Goal: Information Seeking & Learning: Compare options

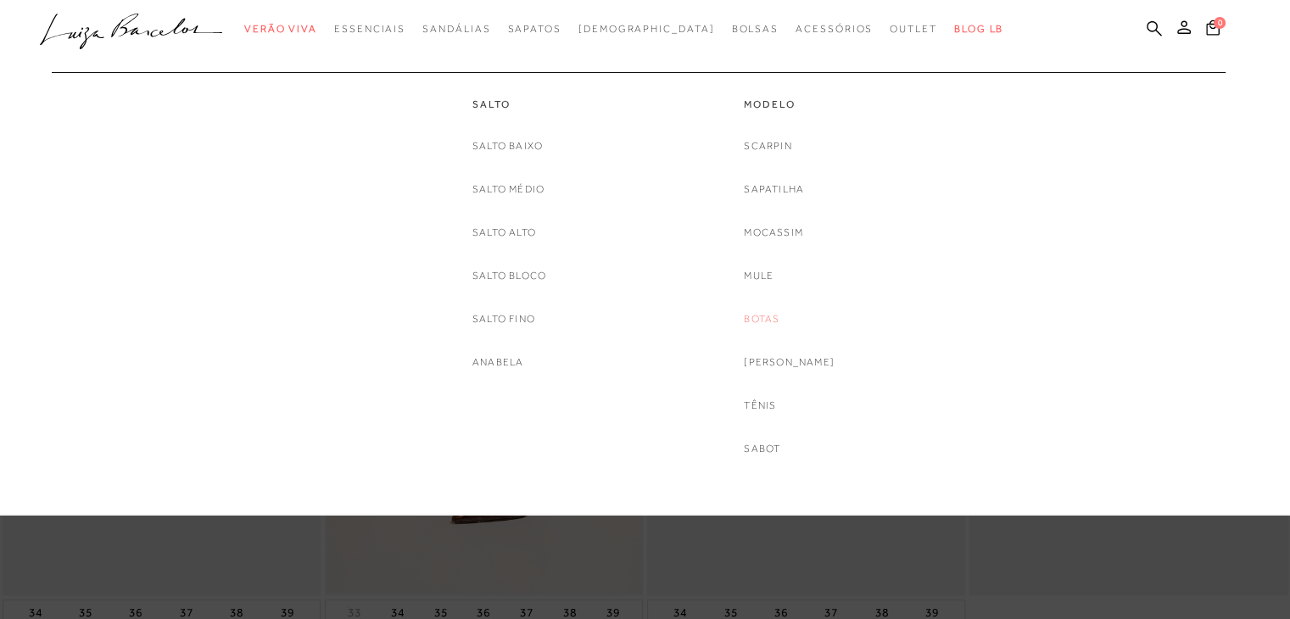
click at [779, 315] on link "Botas" at bounding box center [762, 319] width 36 height 18
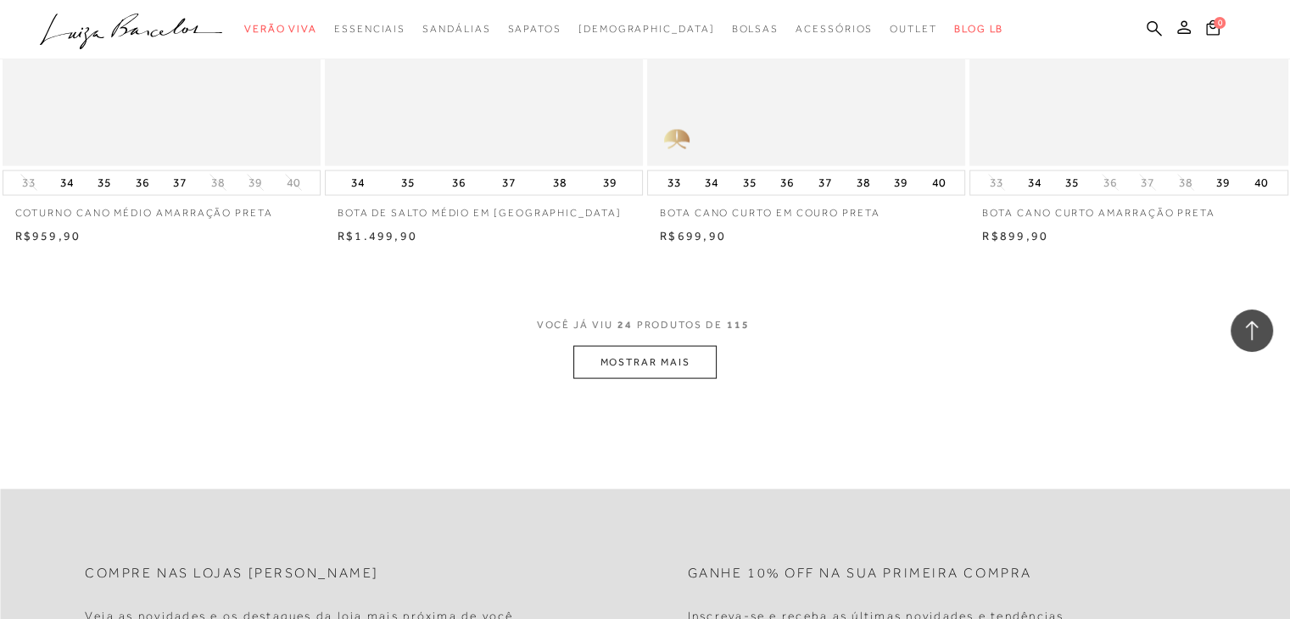
scroll to position [3451, 0]
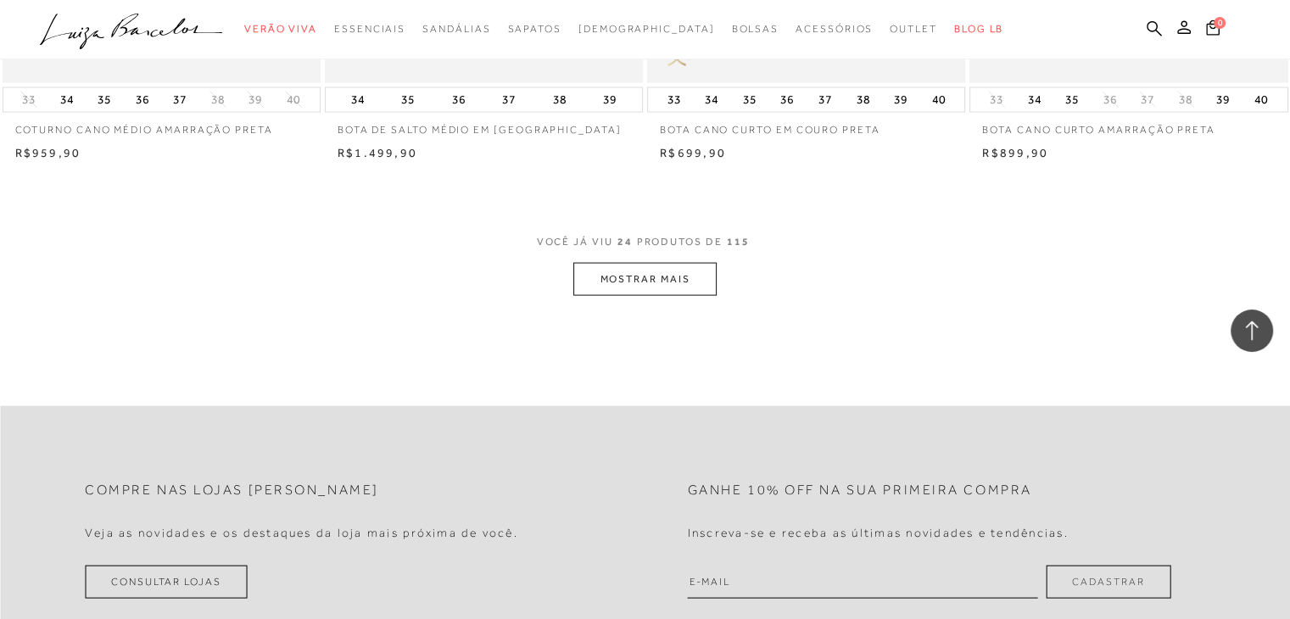
click at [602, 268] on button "MOSTRAR MAIS" at bounding box center [644, 279] width 142 height 33
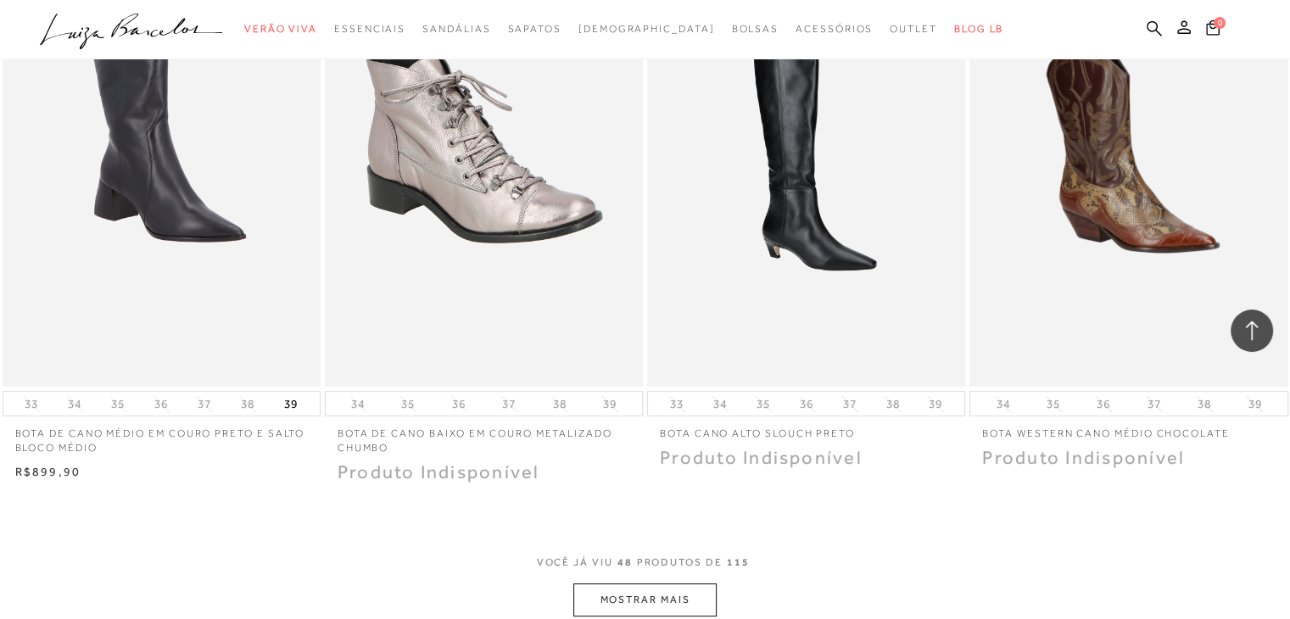
scroll to position [6863, 0]
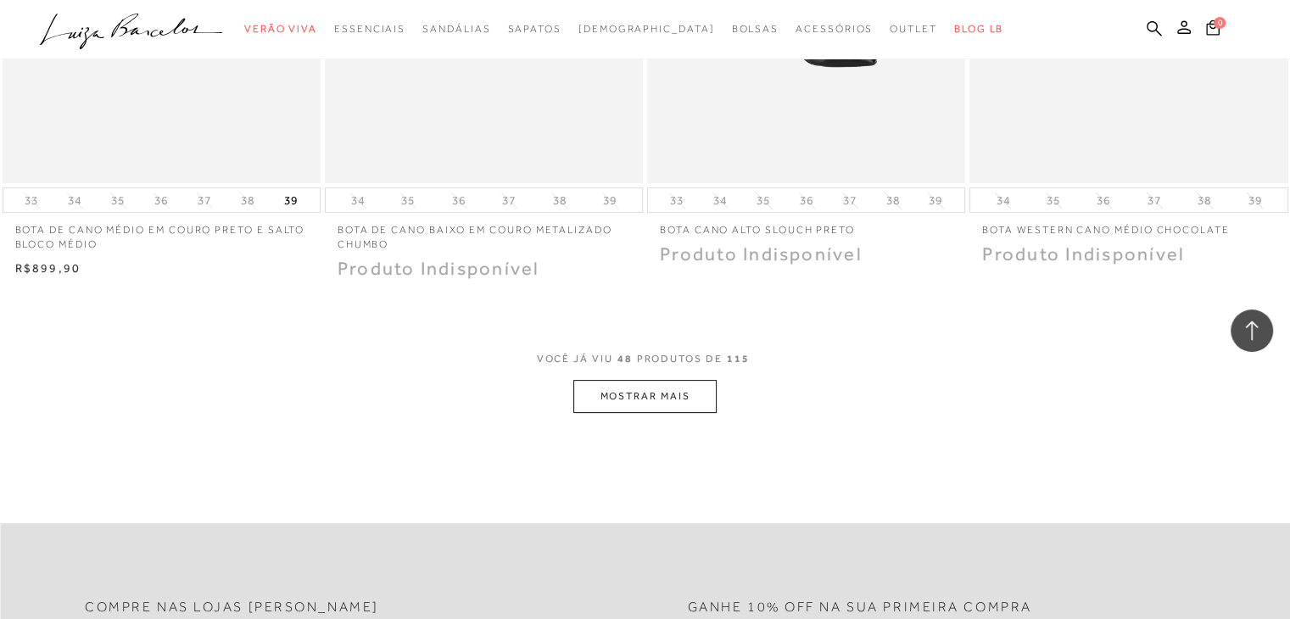
click at [578, 381] on button "MOSTRAR MAIS" at bounding box center [644, 396] width 142 height 33
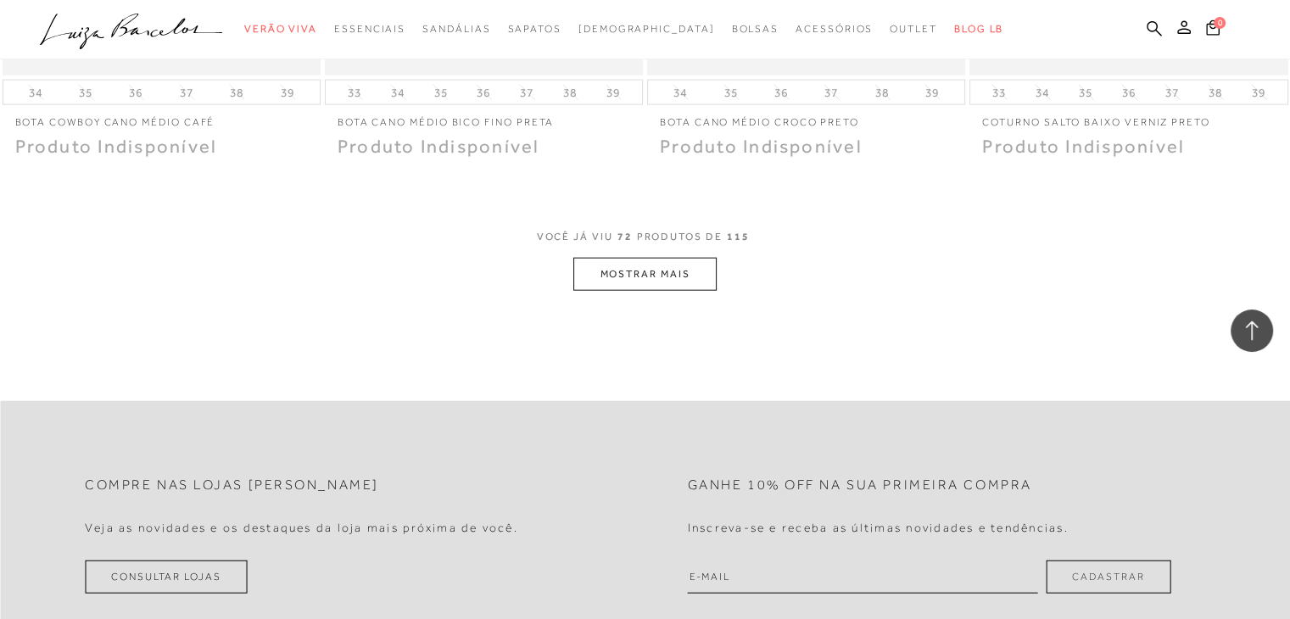
scroll to position [10591, 0]
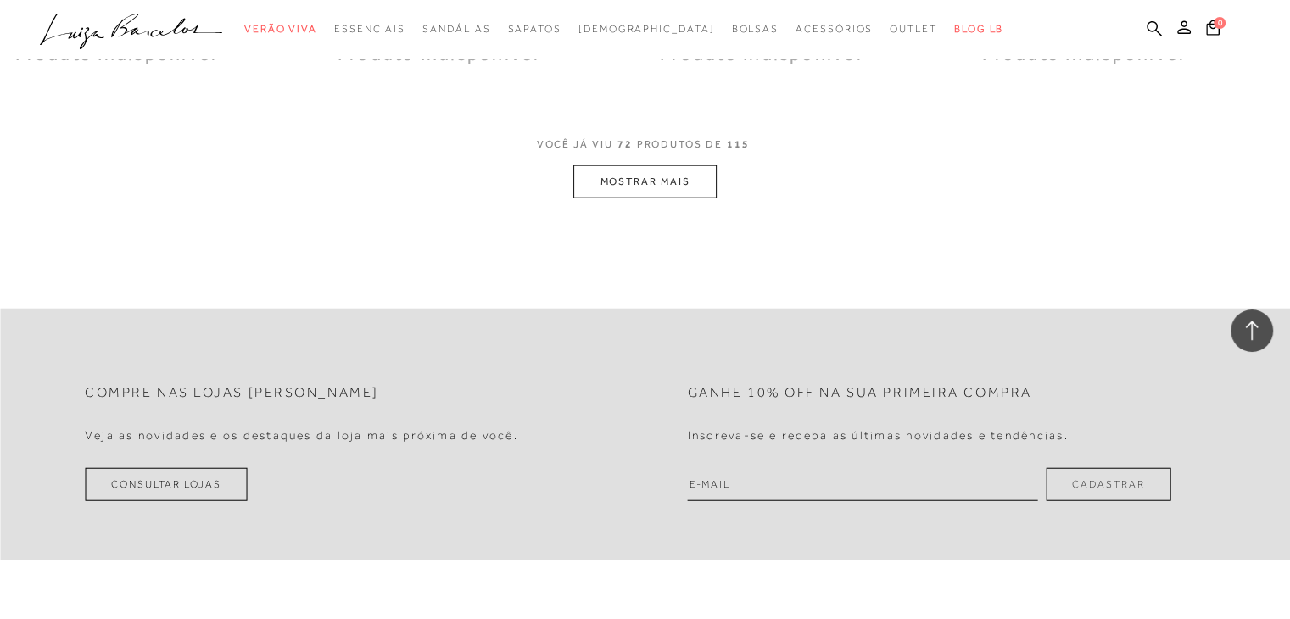
click at [653, 184] on button "MOSTRAR MAIS" at bounding box center [644, 181] width 142 height 33
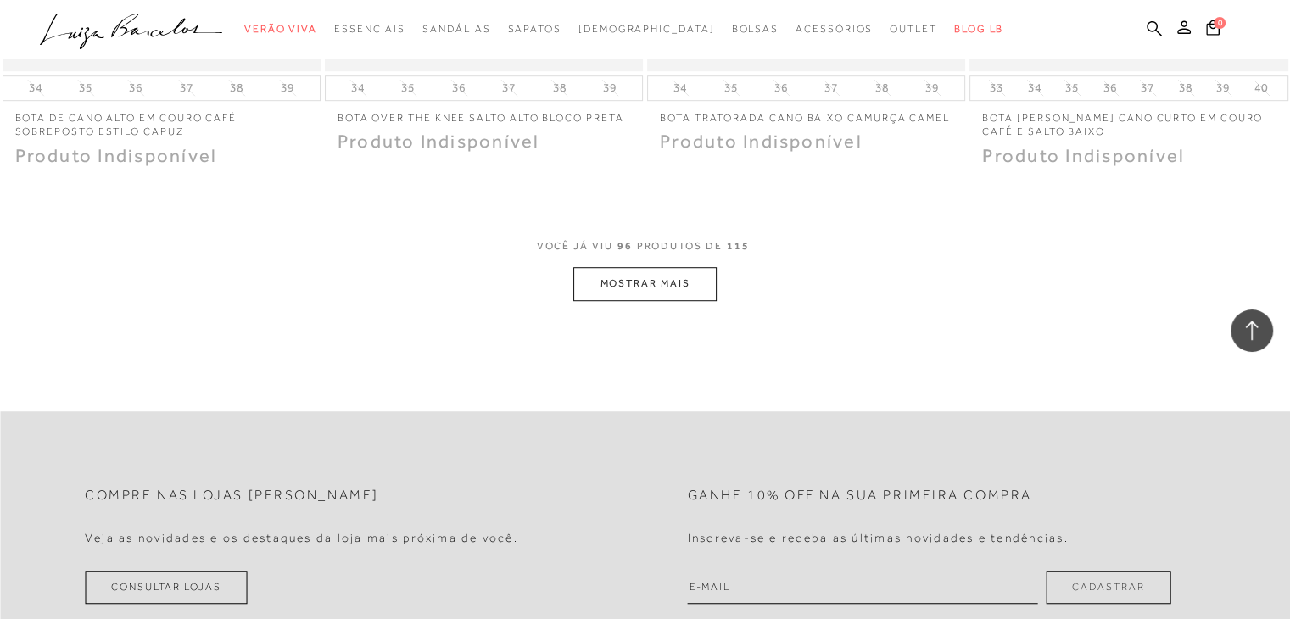
scroll to position [13982, 0]
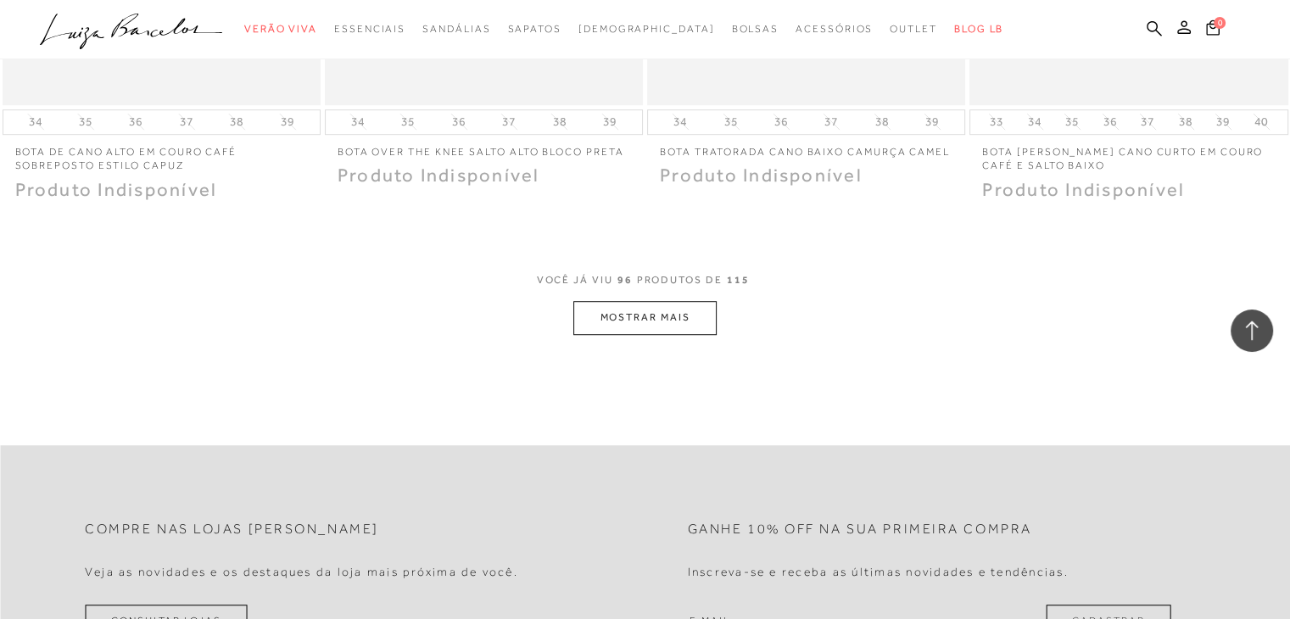
click at [651, 286] on span "VOCÊ JÁ VIU 96 PRODUTOS DE 115" at bounding box center [645, 286] width 217 height 31
click at [651, 304] on button "MOSTRAR MAIS" at bounding box center [644, 317] width 142 height 33
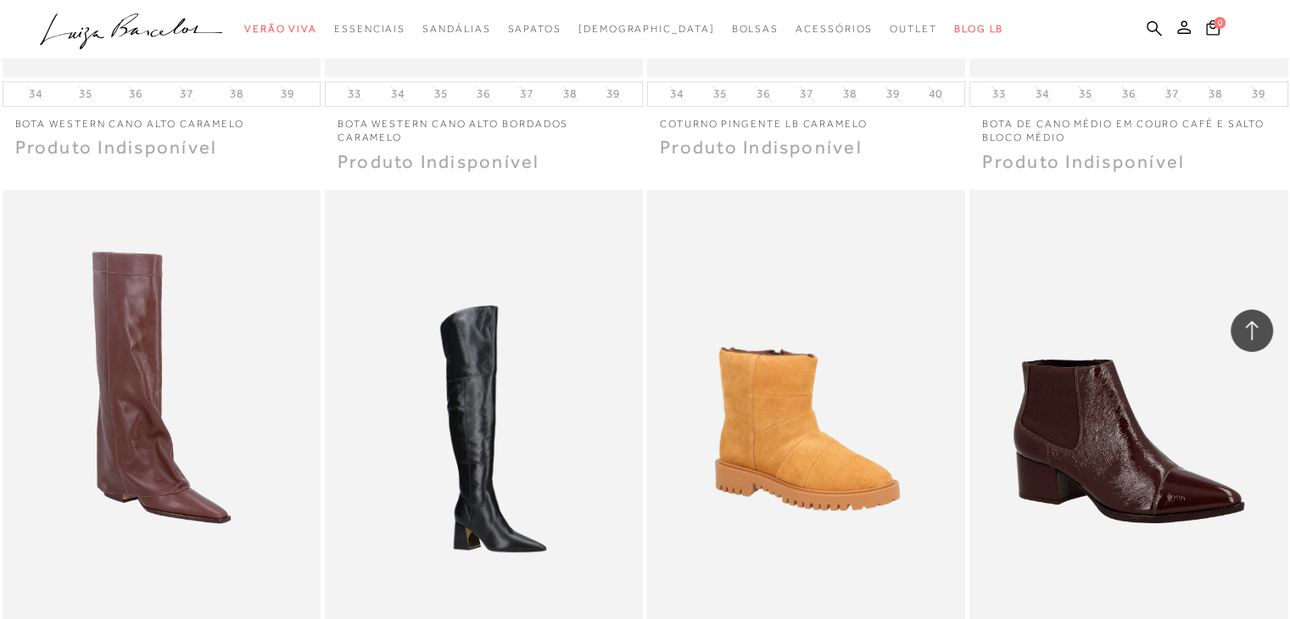
scroll to position [13584, 0]
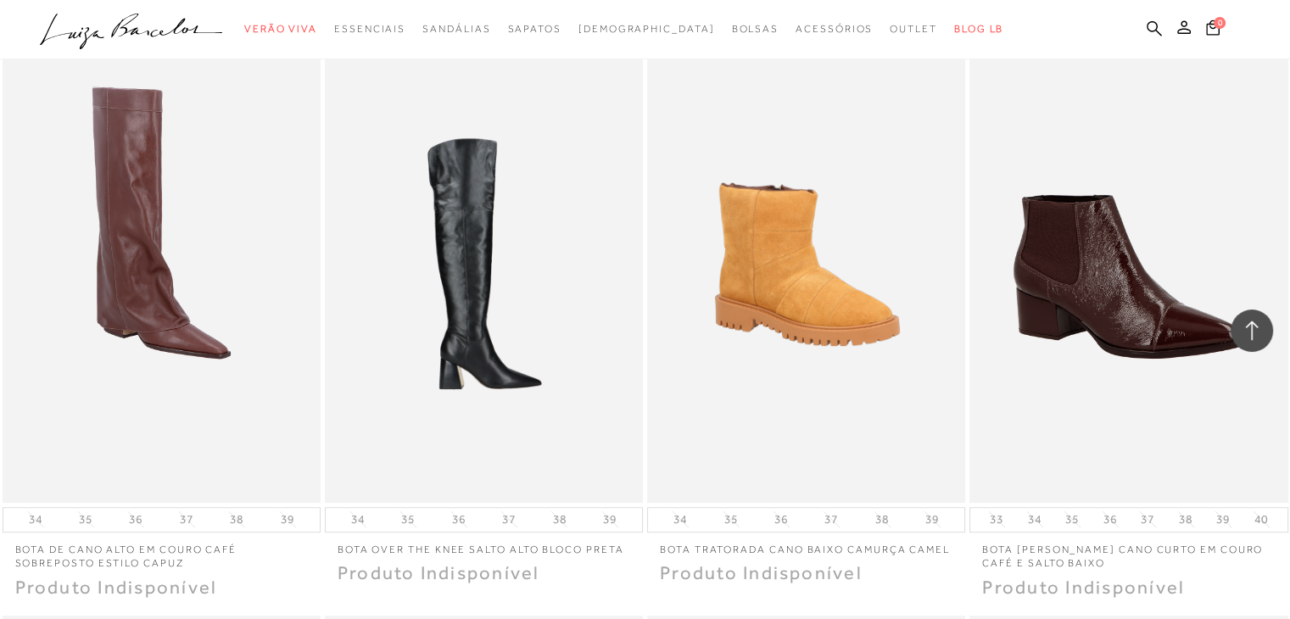
click at [551, 388] on img at bounding box center [484, 263] width 316 height 477
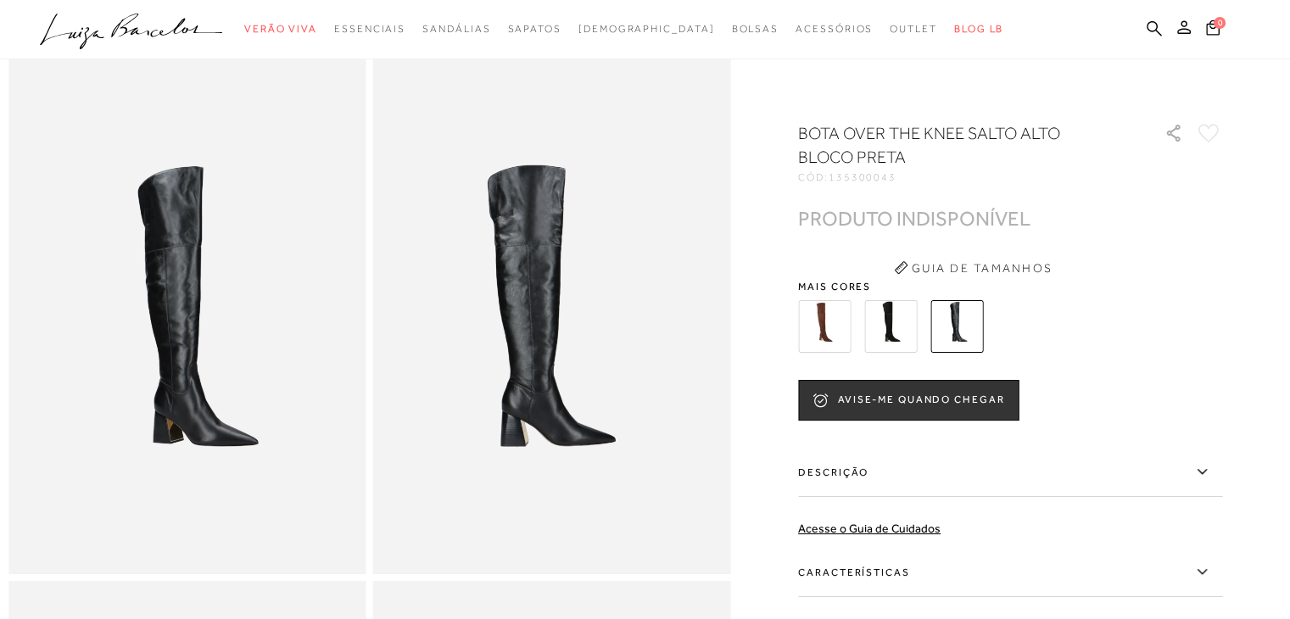
scroll to position [85, 0]
click at [200, 370] on img at bounding box center [187, 304] width 358 height 536
click at [839, 307] on img at bounding box center [824, 326] width 53 height 53
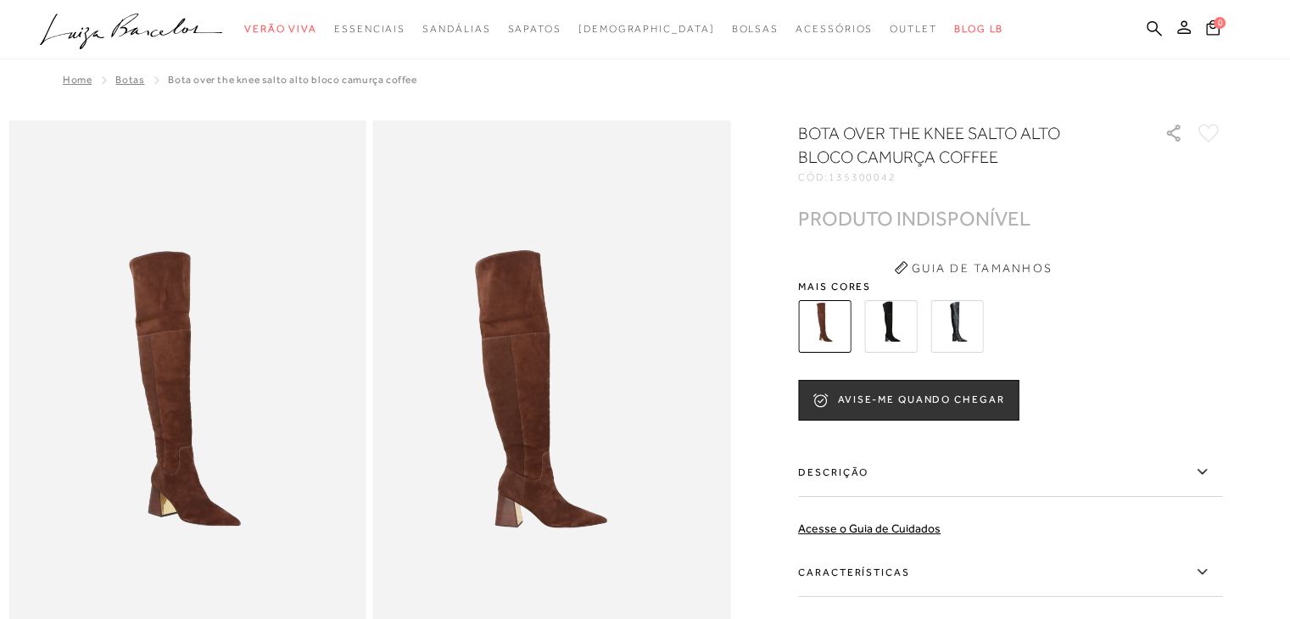
click at [902, 326] on img at bounding box center [890, 326] width 53 height 53
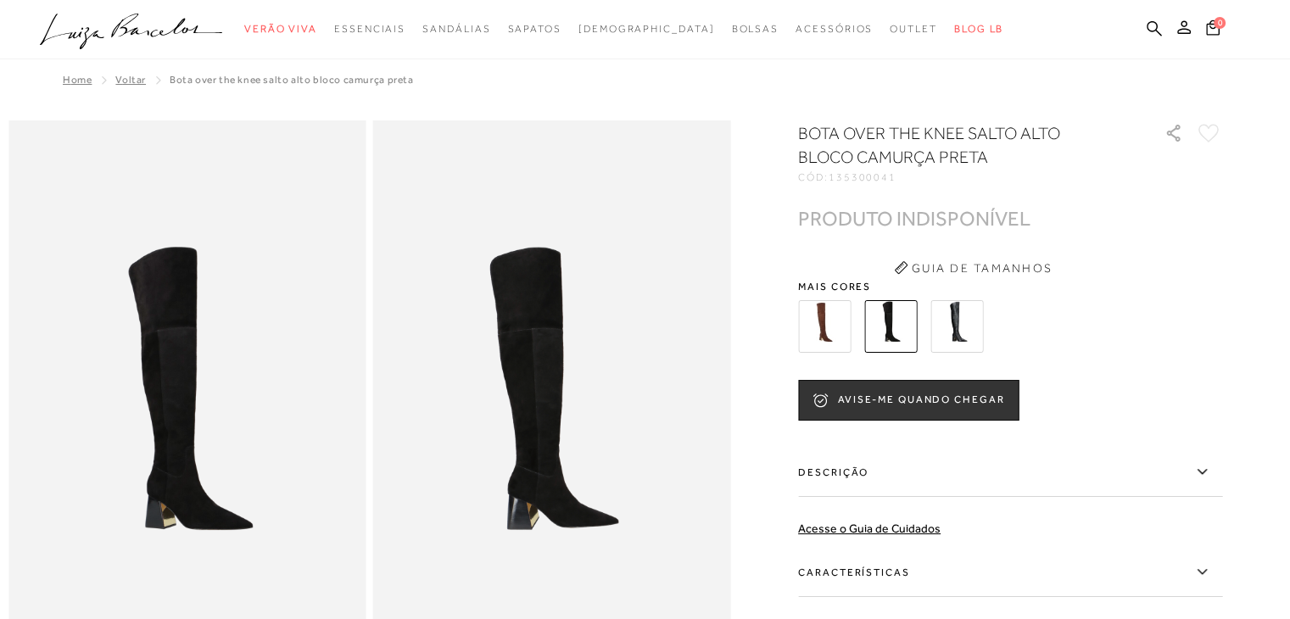
click at [953, 316] on img at bounding box center [956, 326] width 53 height 53
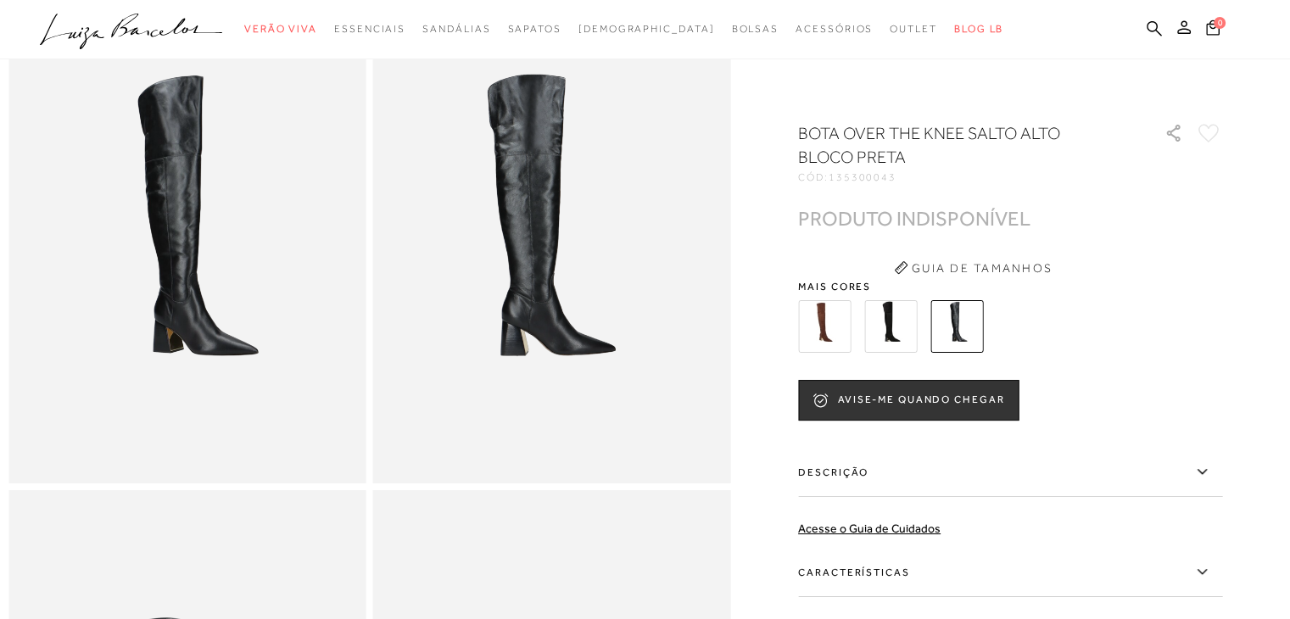
scroll to position [170, 0]
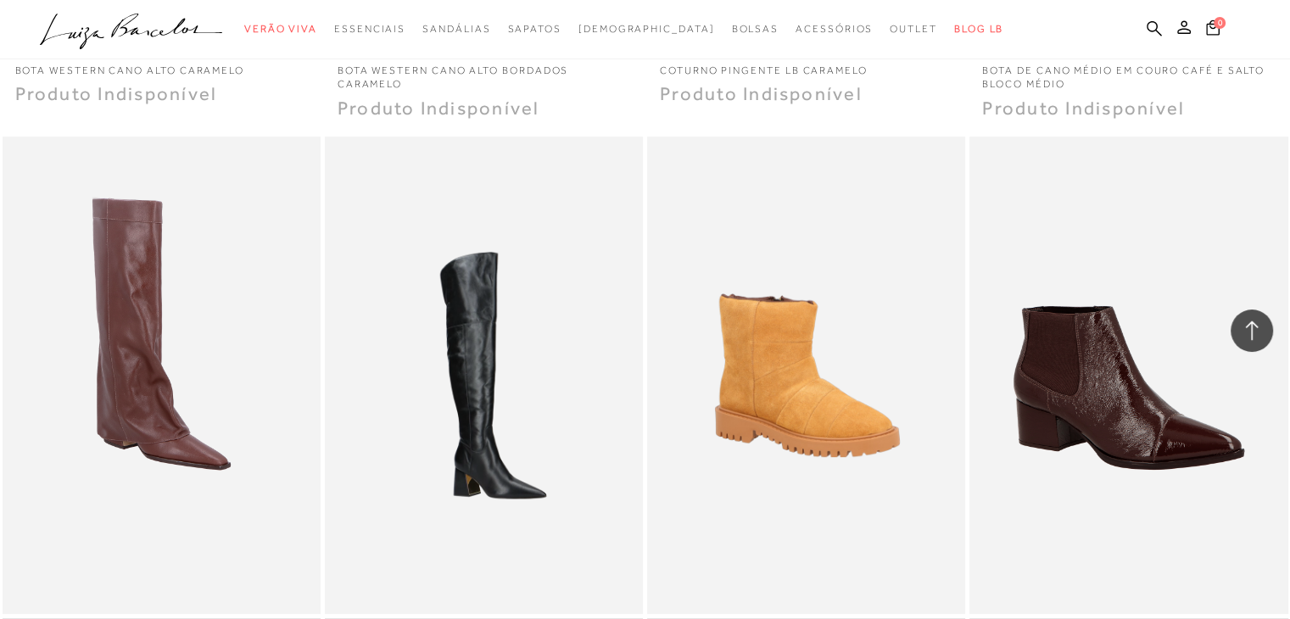
scroll to position [13719, 0]
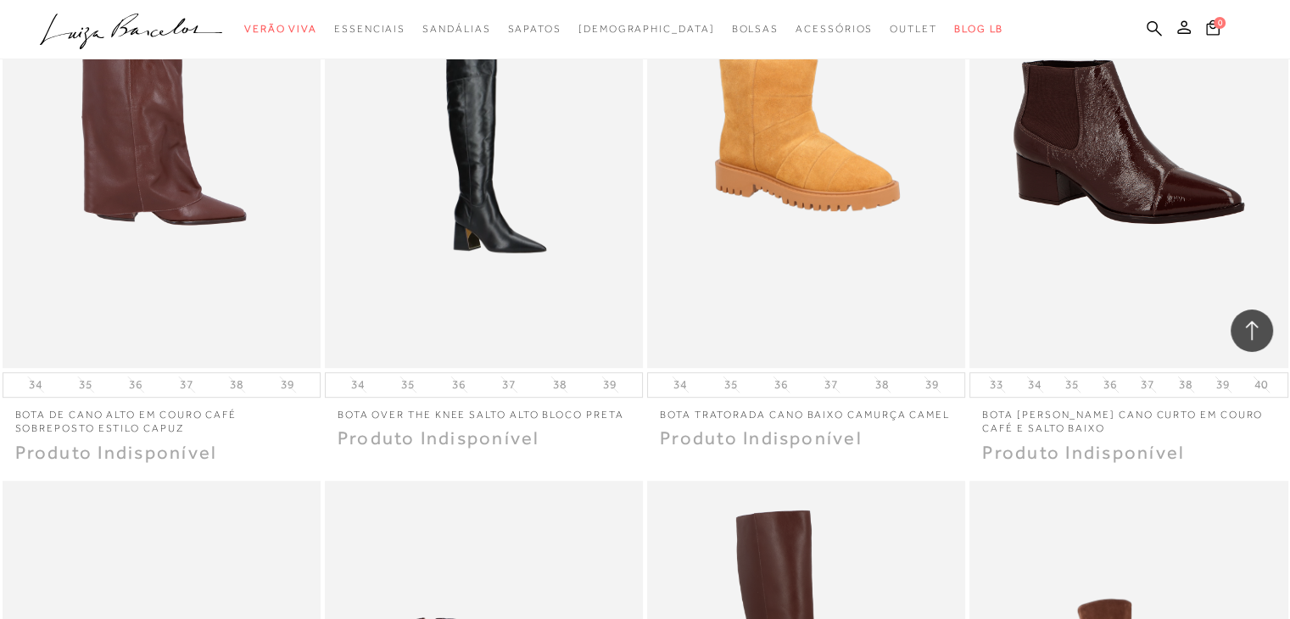
click at [47, 176] on img at bounding box center [162, 129] width 316 height 477
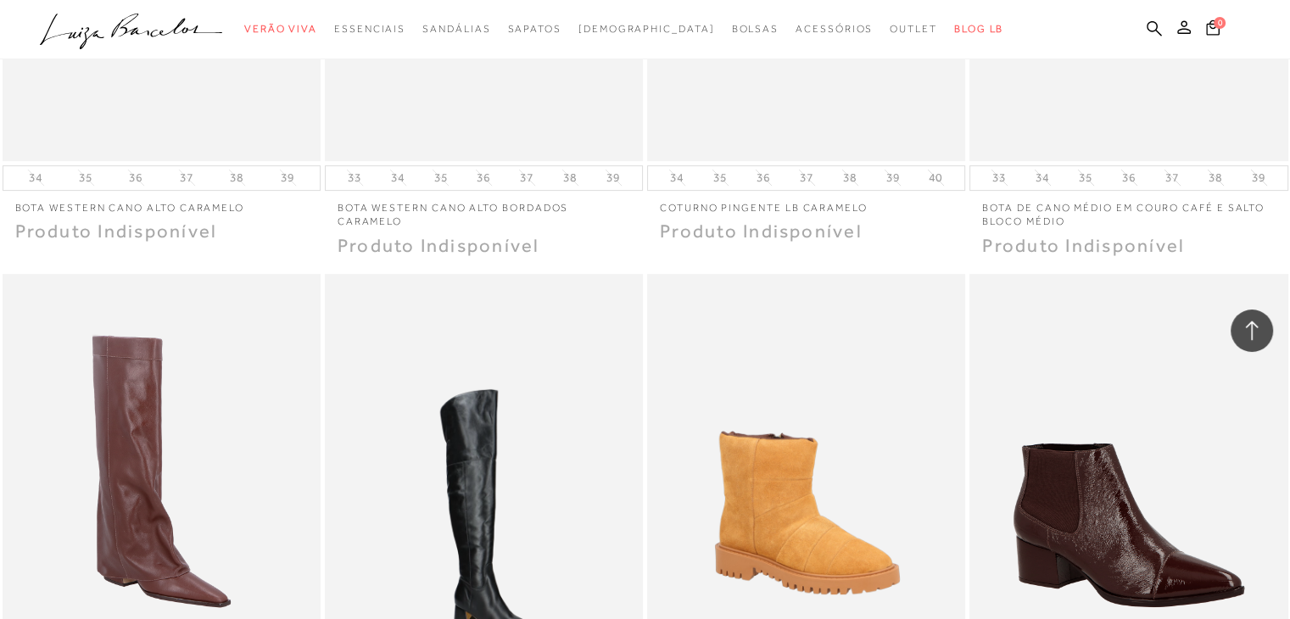
scroll to position [13582, 0]
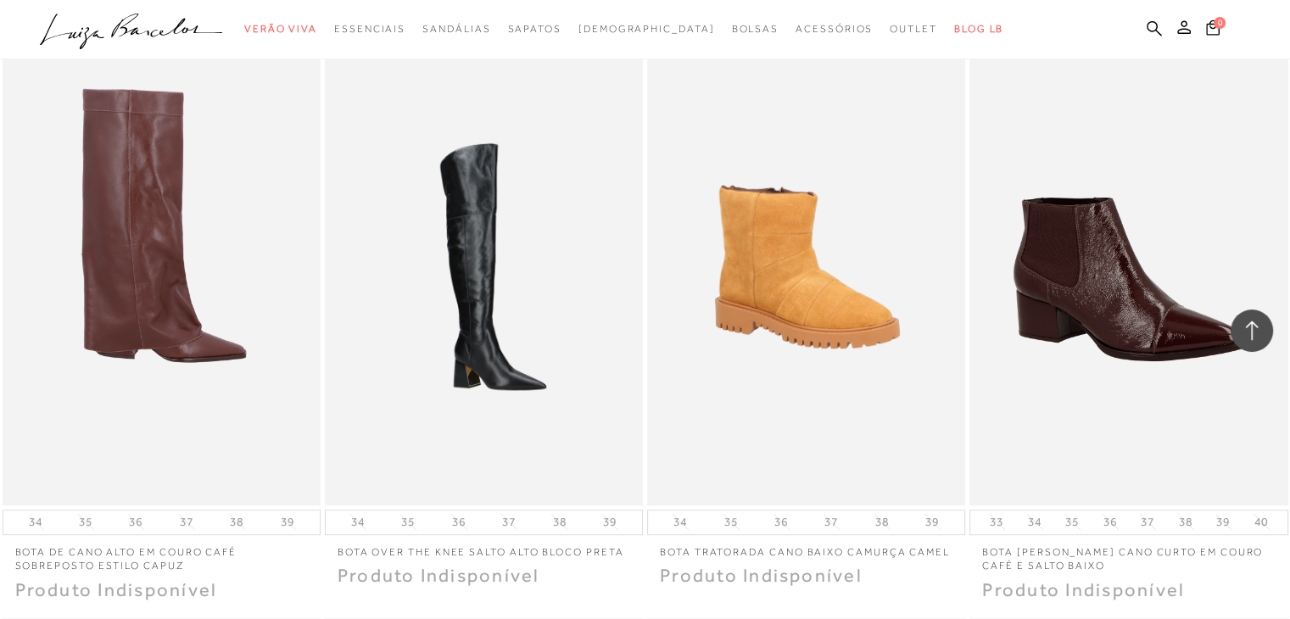
click at [128, 279] on img at bounding box center [162, 266] width 316 height 477
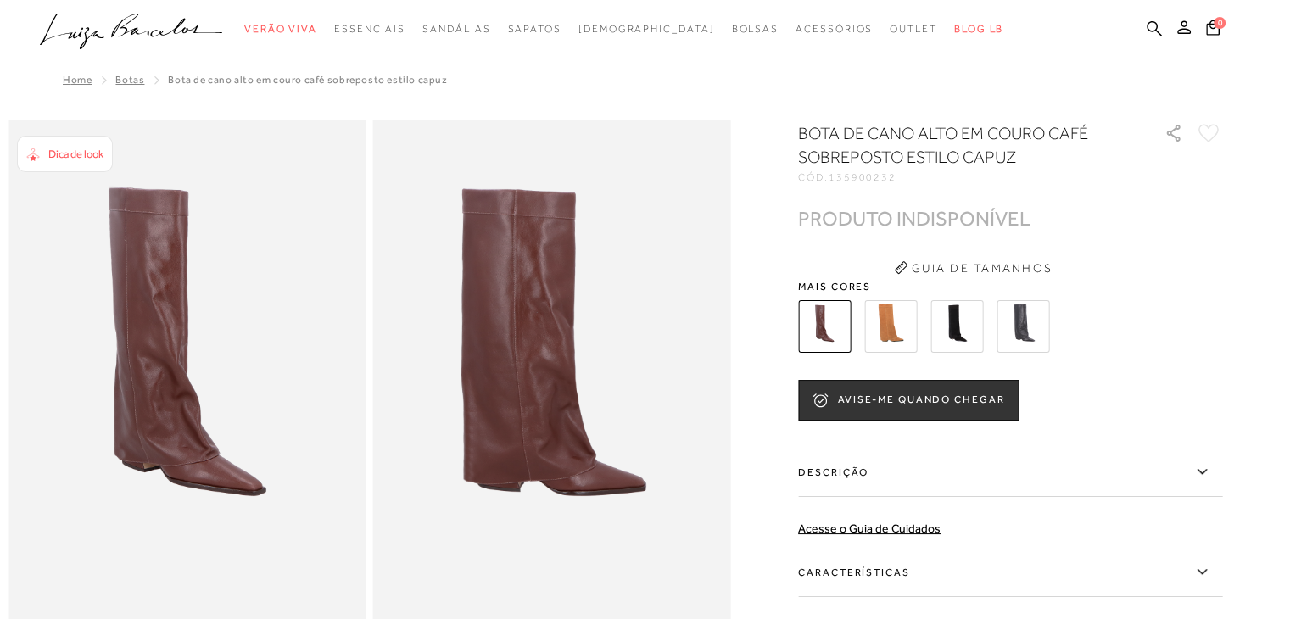
click at [202, 474] on img at bounding box center [187, 388] width 358 height 536
click at [892, 333] on img at bounding box center [890, 326] width 53 height 53
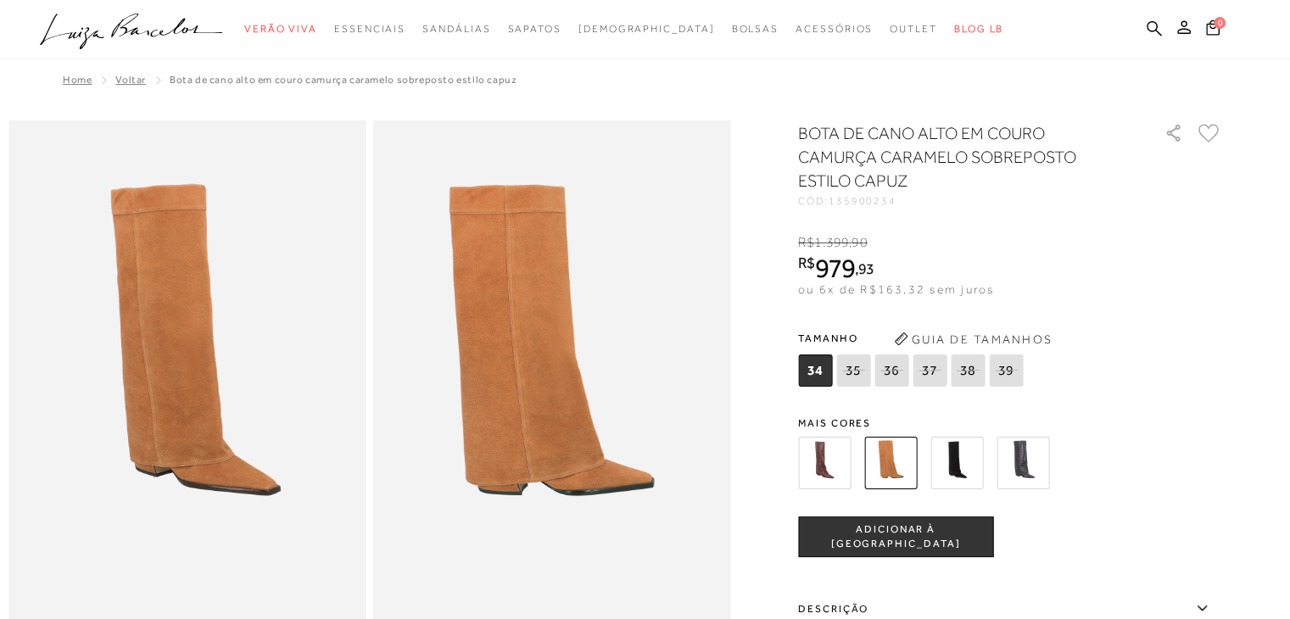
click at [962, 326] on button "Guia de Tamanhos" at bounding box center [973, 339] width 170 height 27
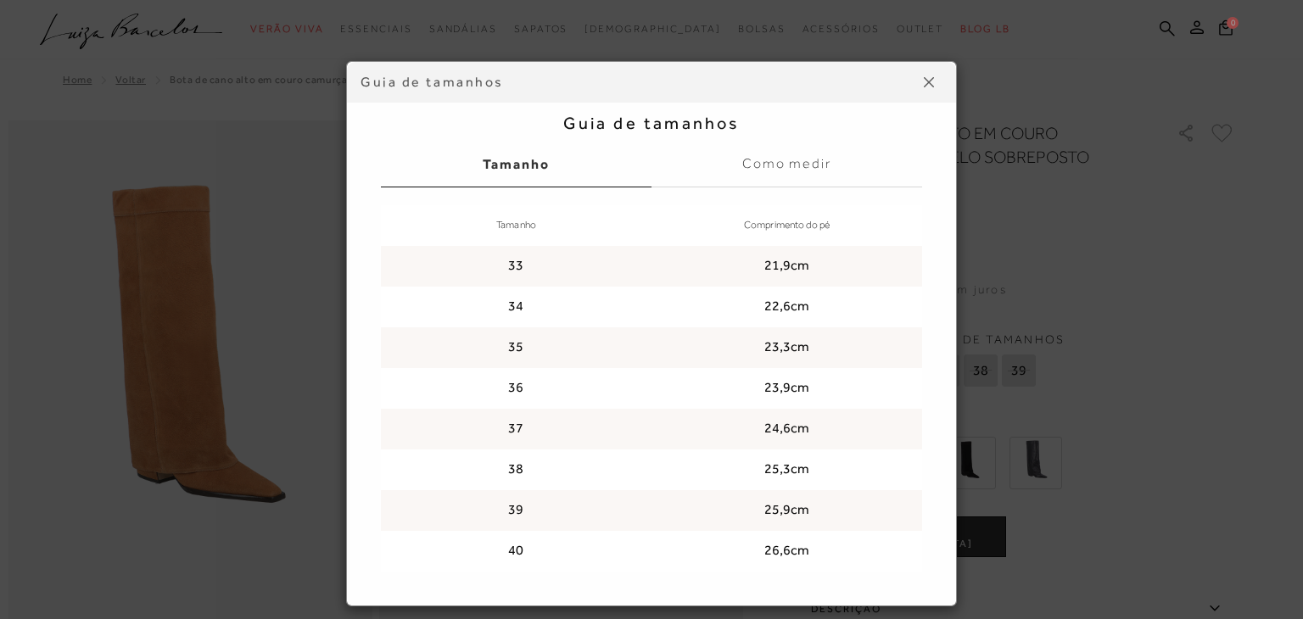
click at [928, 83] on button at bounding box center [928, 82] width 27 height 27
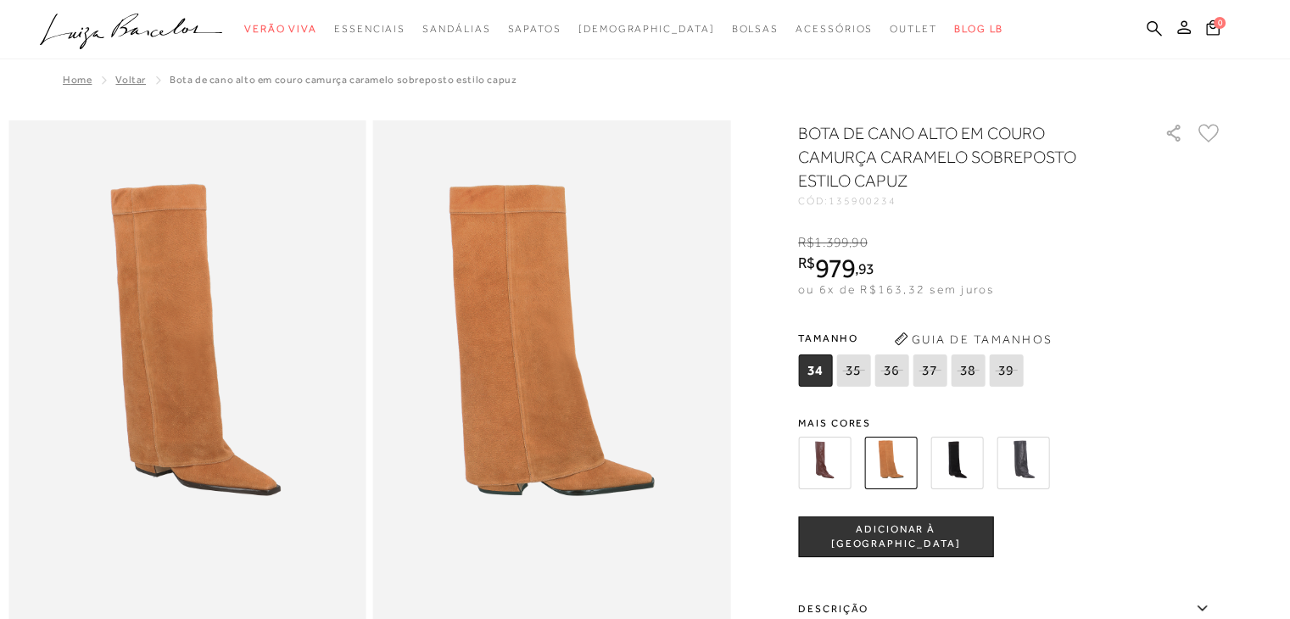
click at [959, 482] on img at bounding box center [956, 463] width 53 height 53
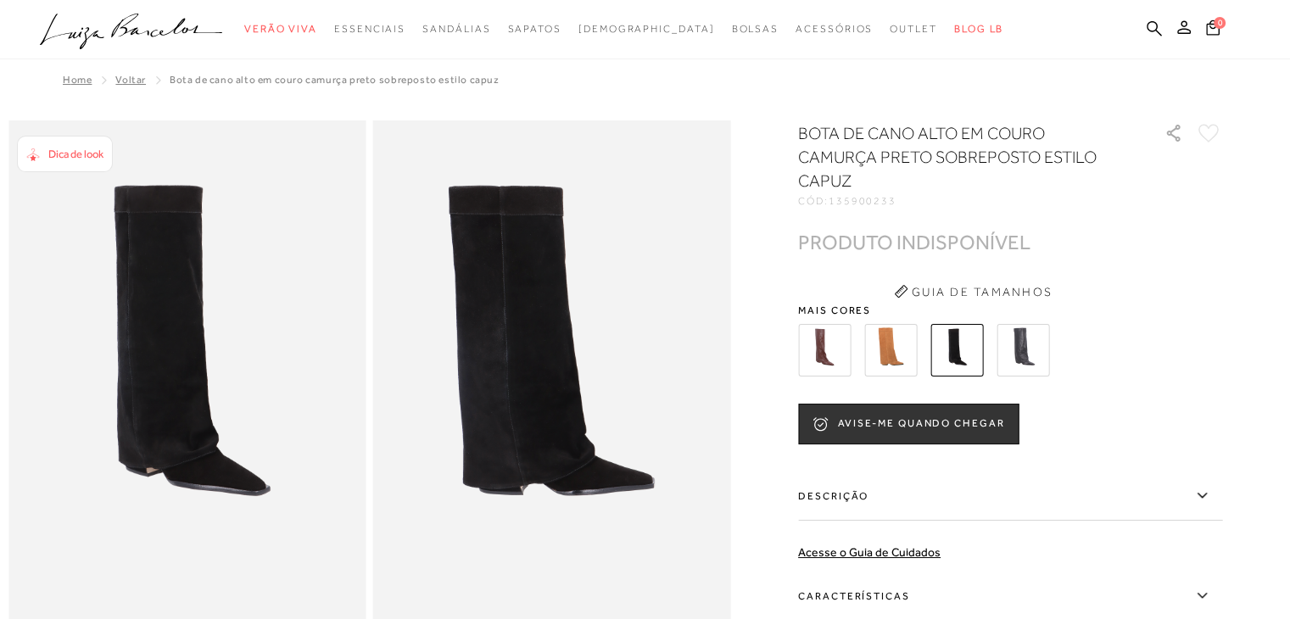
click at [1018, 346] on img at bounding box center [1022, 350] width 53 height 53
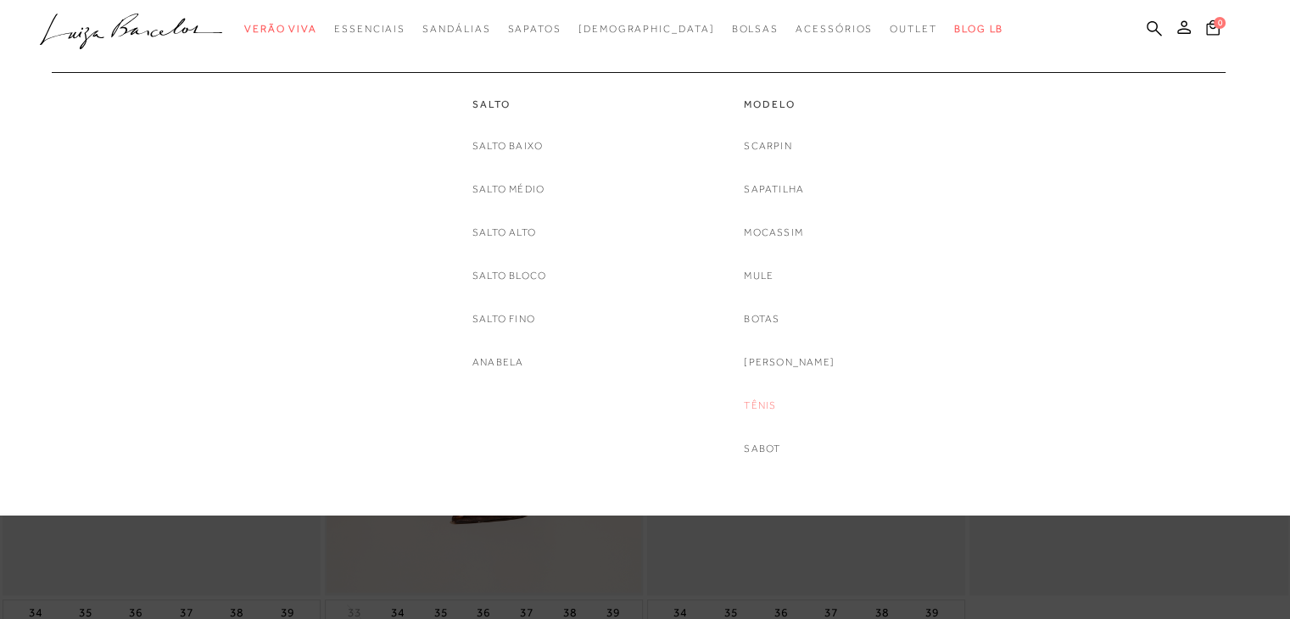
click at [776, 406] on link "Tênis" at bounding box center [760, 406] width 32 height 18
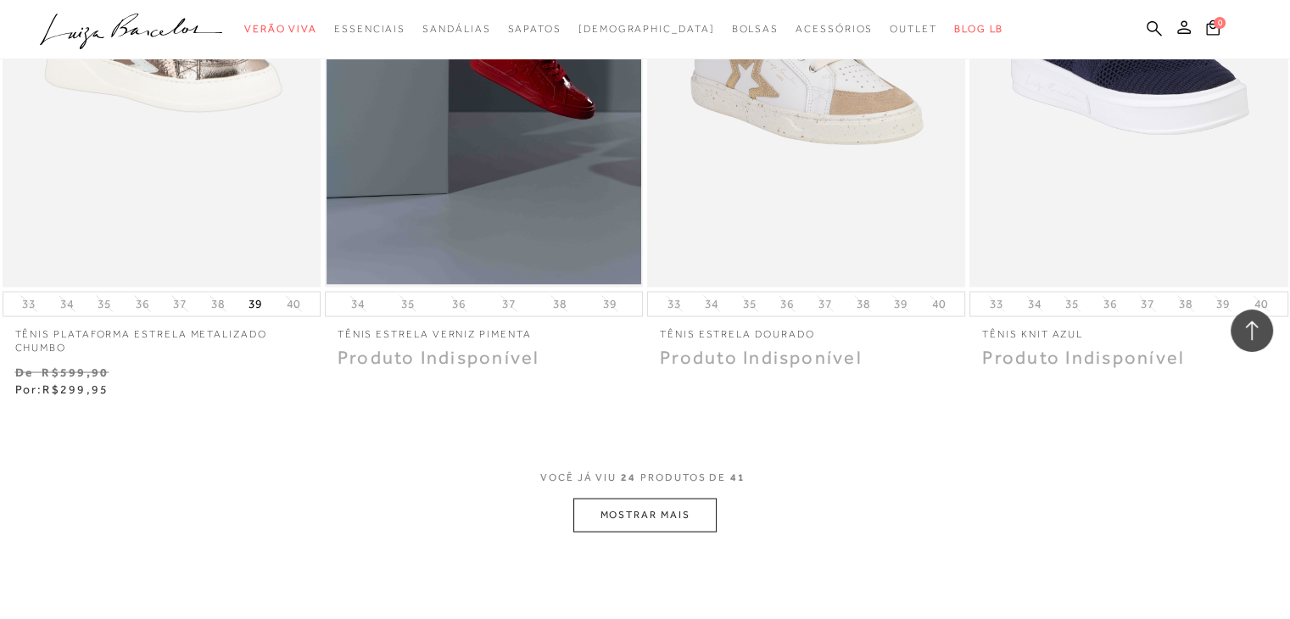
scroll to position [3419, 0]
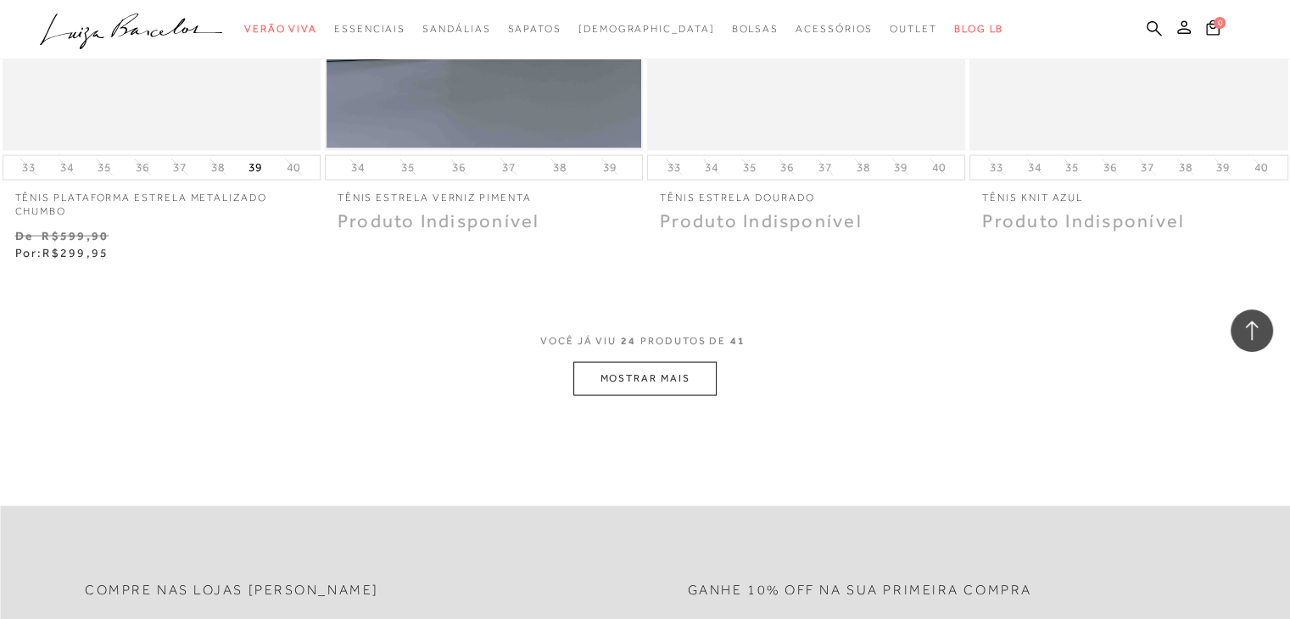
click at [665, 362] on button "MOSTRAR MAIS" at bounding box center [644, 378] width 142 height 33
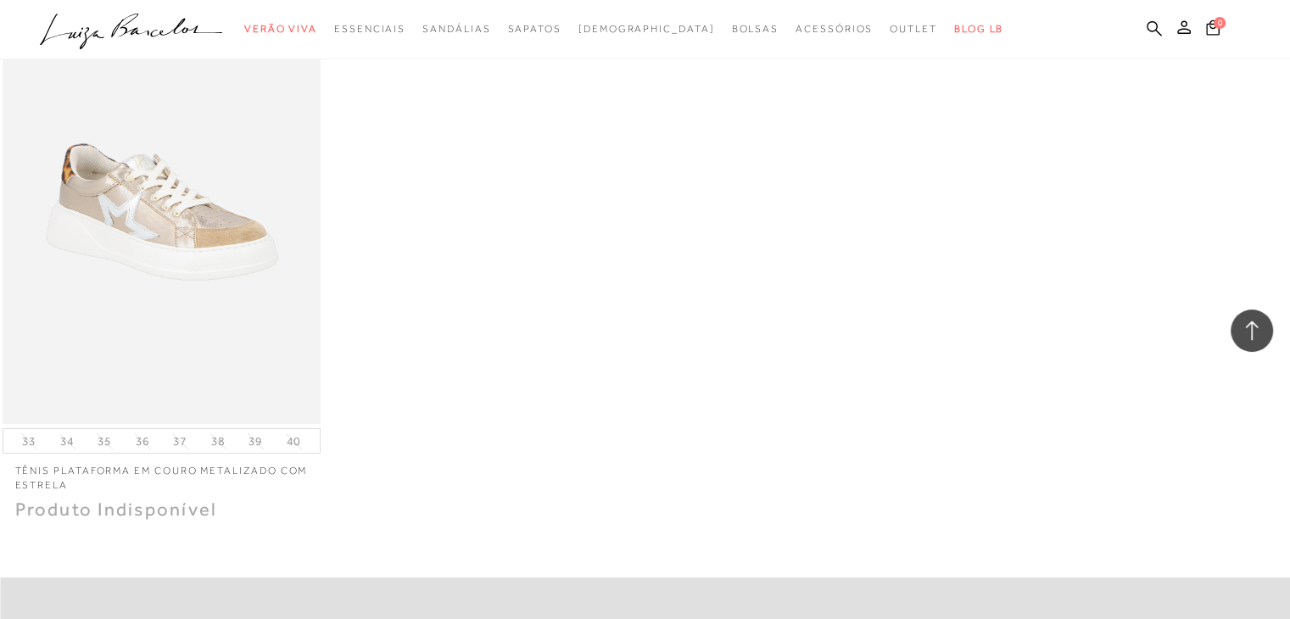
scroll to position [6115, 0]
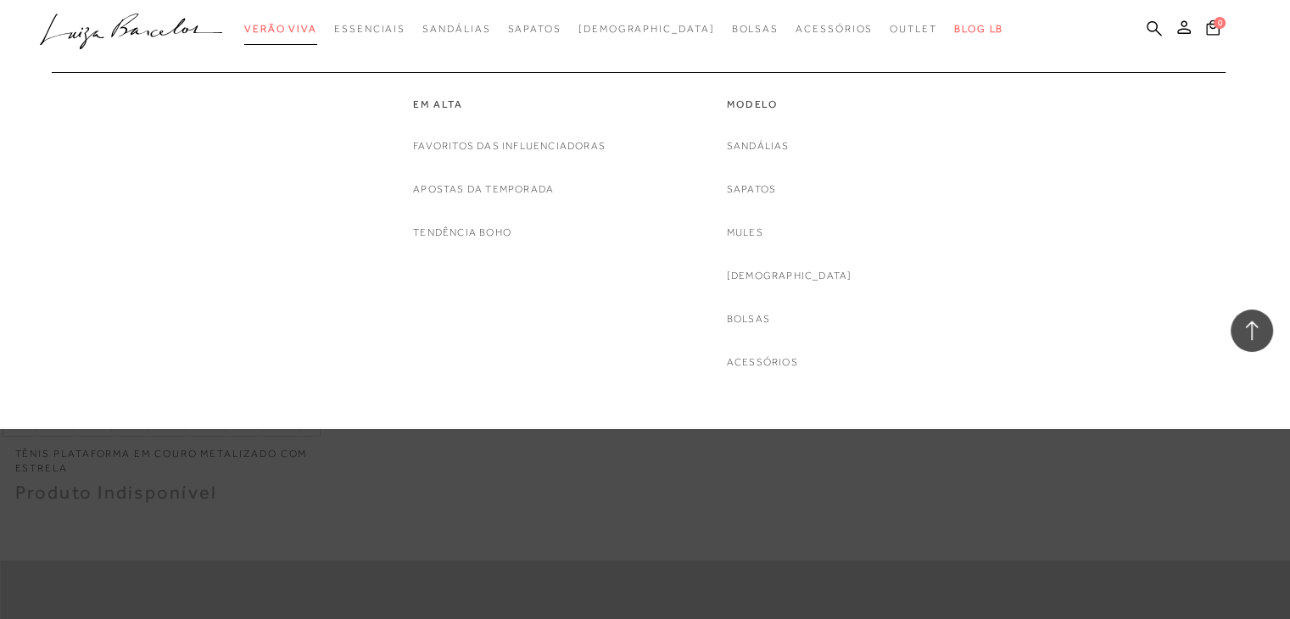
click at [317, 38] on link "Verão Viva" at bounding box center [280, 29] width 73 height 31
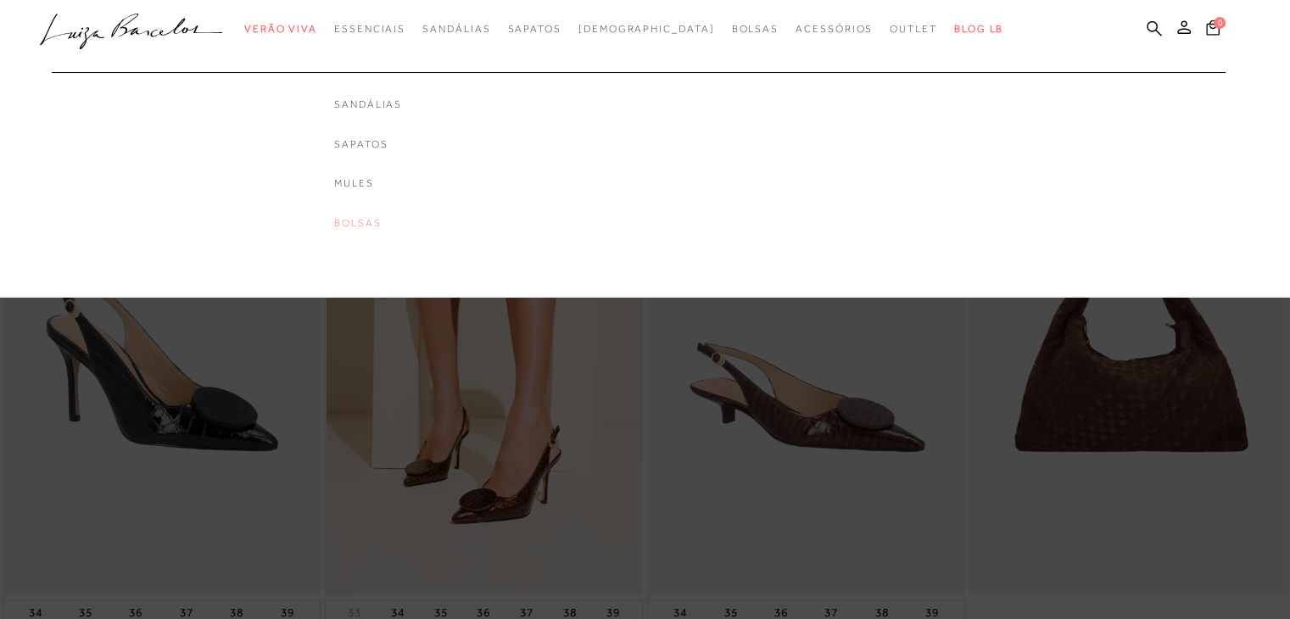
click at [402, 222] on link "Bolsas" at bounding box center [368, 223] width 68 height 14
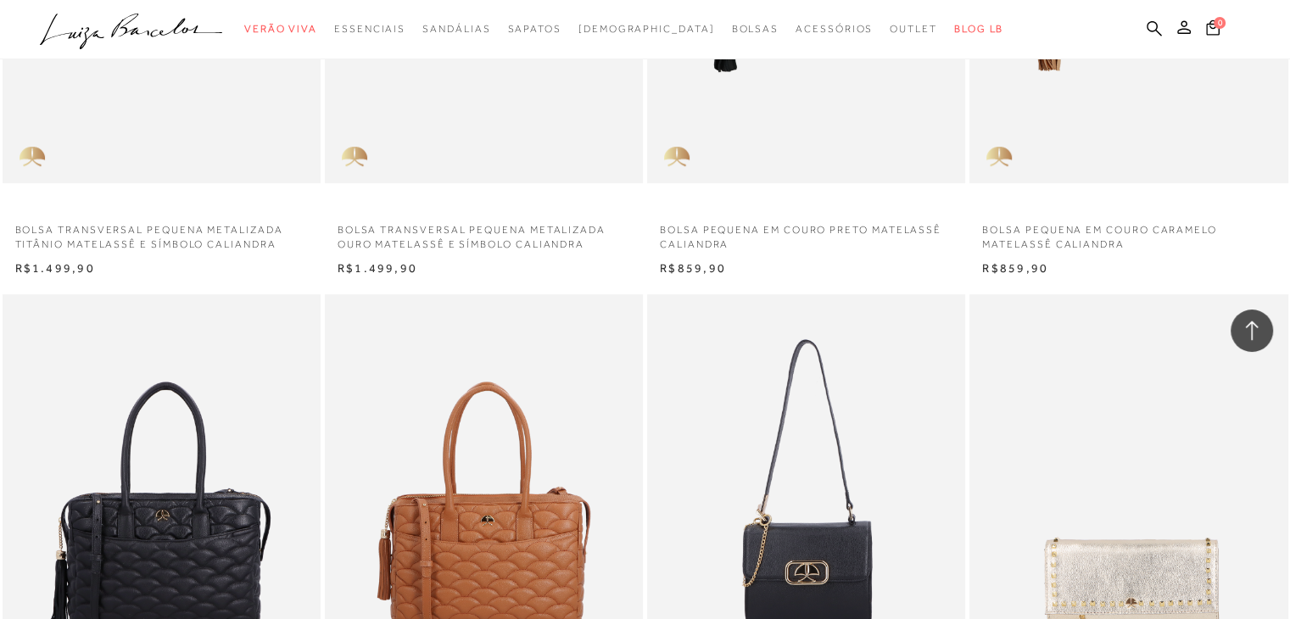
scroll to position [862, 0]
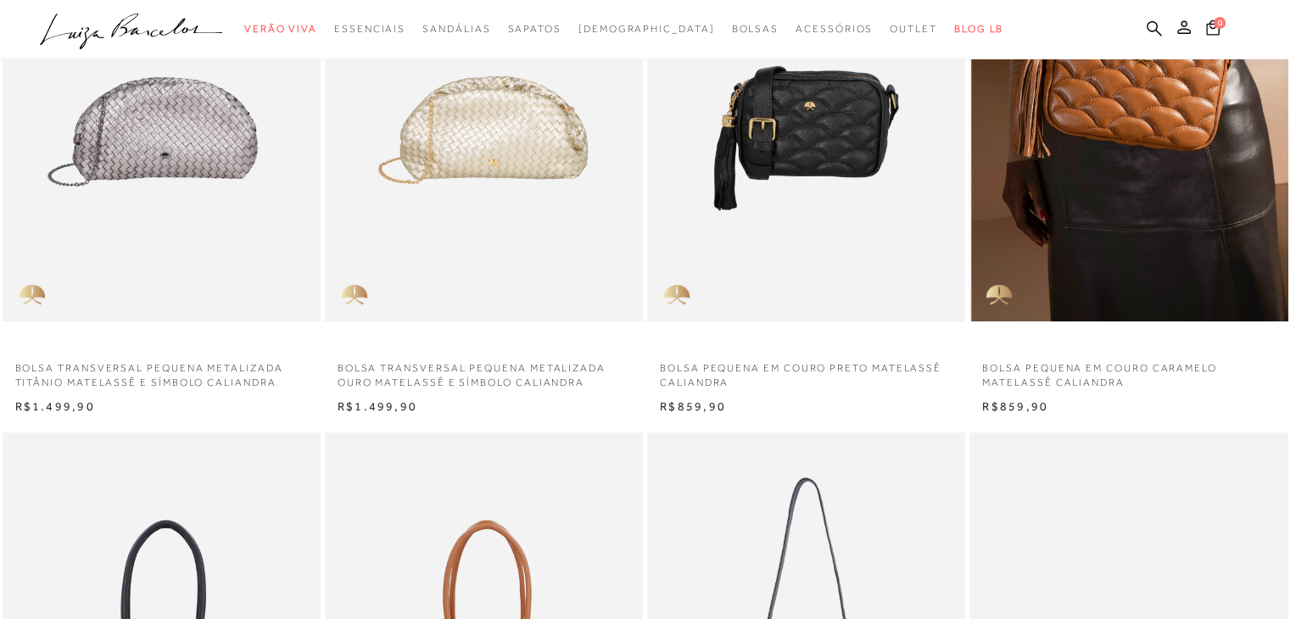
drag, startPoint x: 1286, startPoint y: 169, endPoint x: 1284, endPoint y: 158, distance: 11.2
click at [1285, 164] on div "BOLSA PEQUENA EM COURO CARAMELO MATELASSÊ CALIANDRA N R$859,90" at bounding box center [1129, 129] width 322 height 575
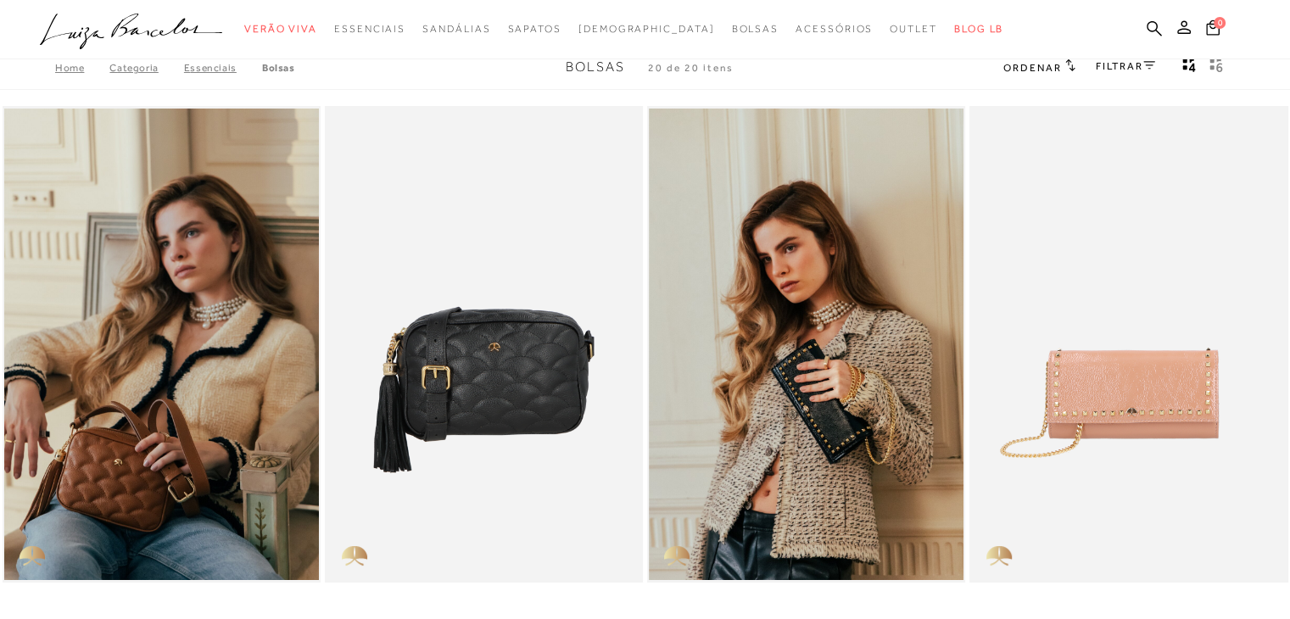
scroll to position [0, 0]
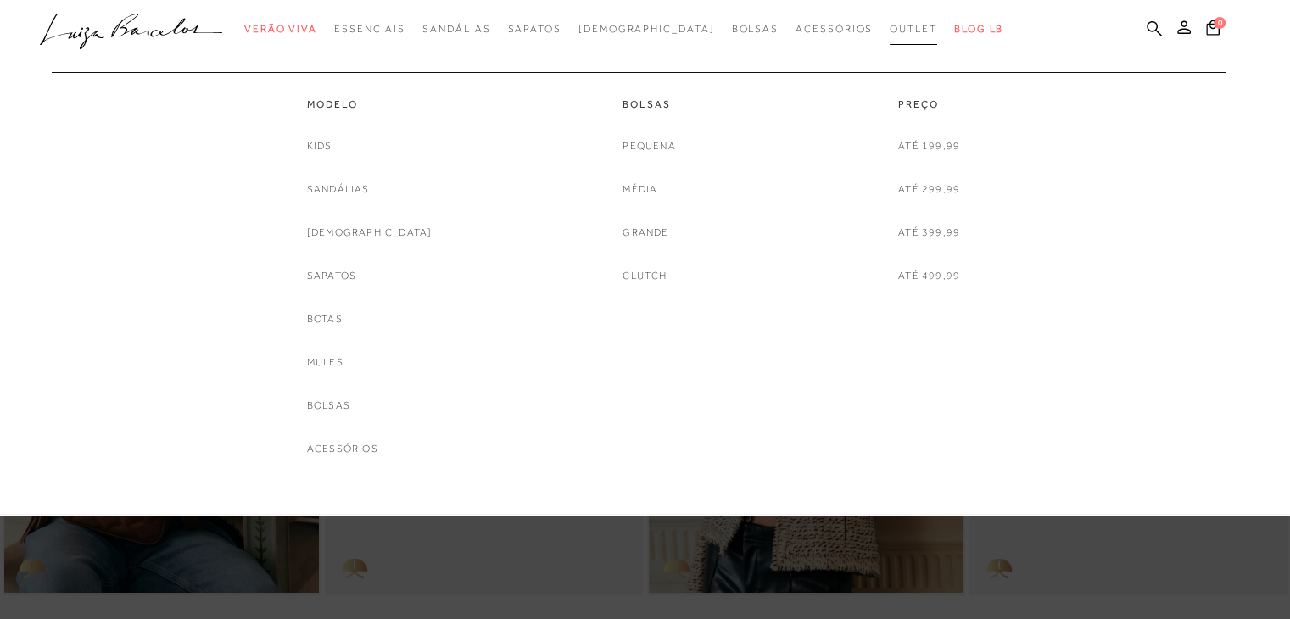
click at [890, 28] on span "Outlet" at bounding box center [913, 29] width 47 height 12
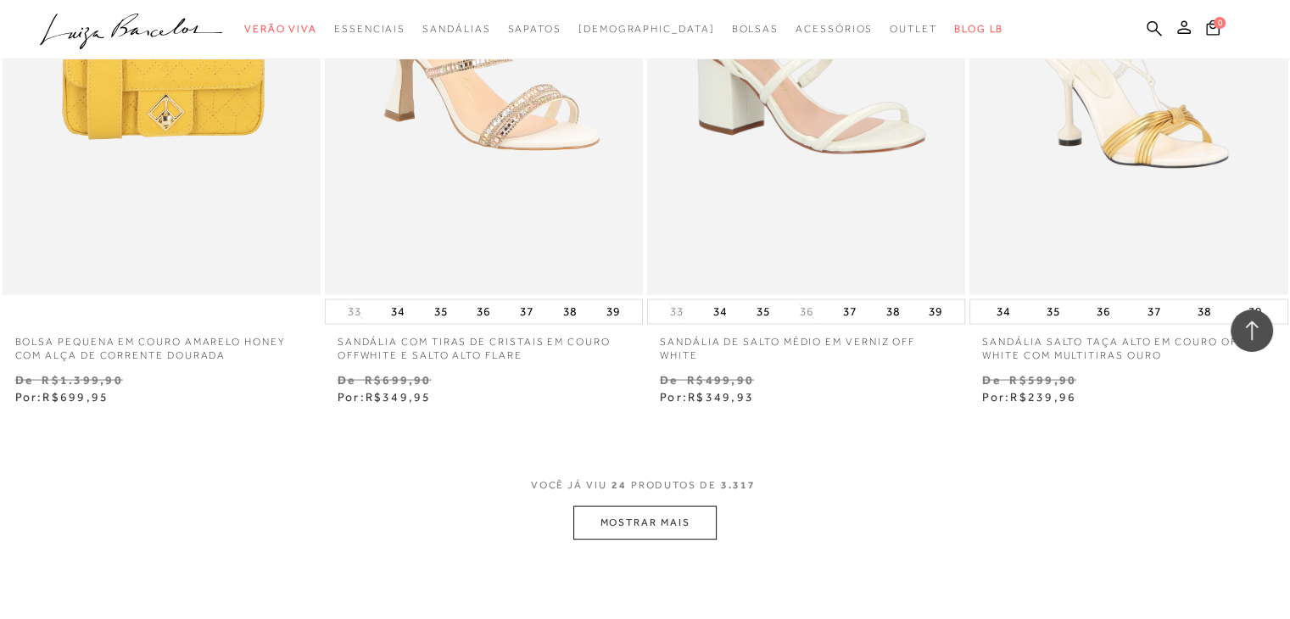
scroll to position [3329, 0]
click at [655, 523] on button "MOSTRAR MAIS" at bounding box center [644, 521] width 142 height 33
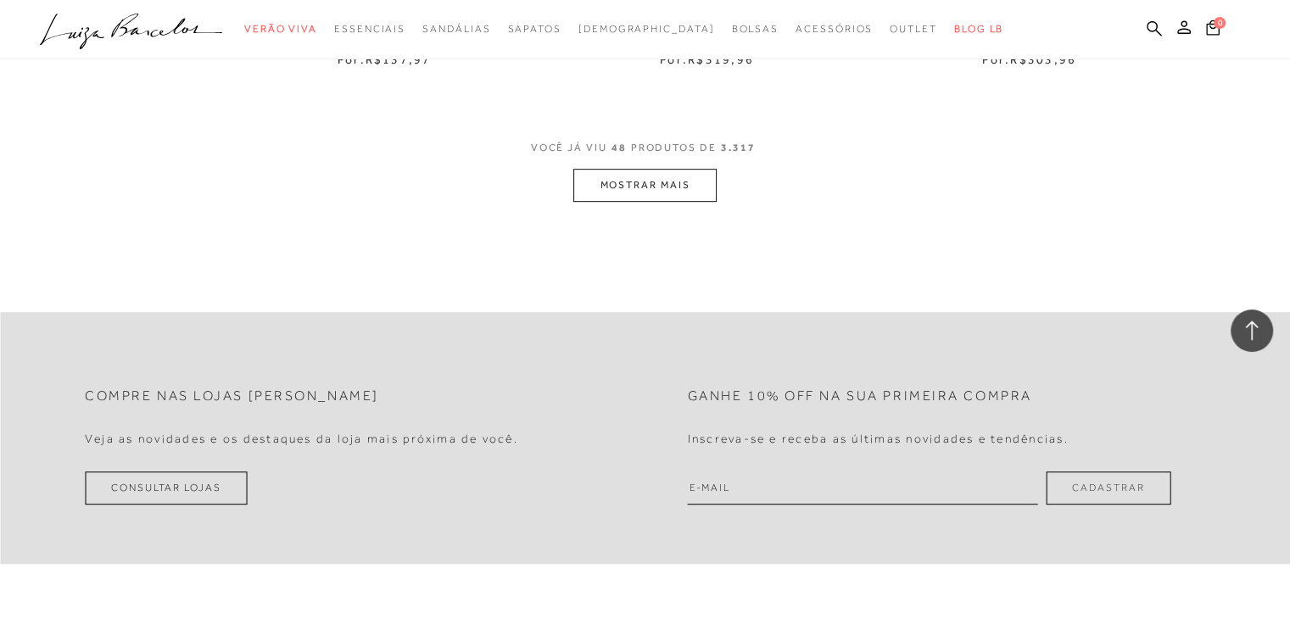
scroll to position [7281, 0]
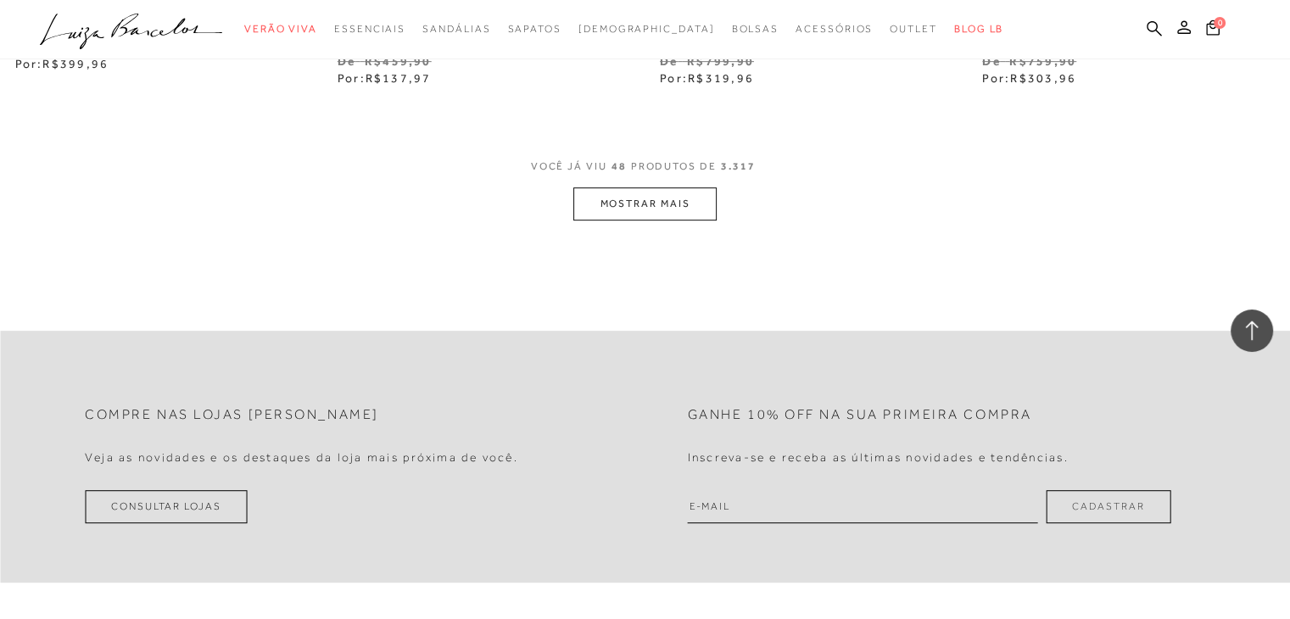
click at [672, 209] on button "MOSTRAR MAIS" at bounding box center [644, 203] width 142 height 33
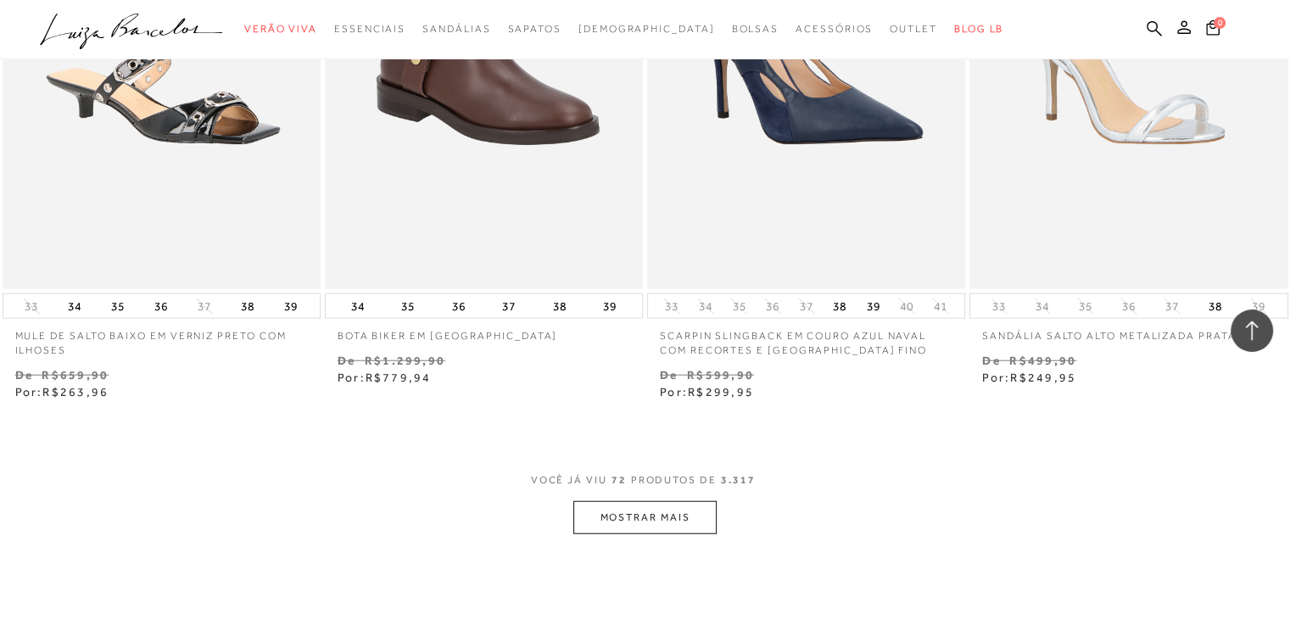
click at [651, 517] on button "MOSTRAR MAIS" at bounding box center [644, 517] width 142 height 33
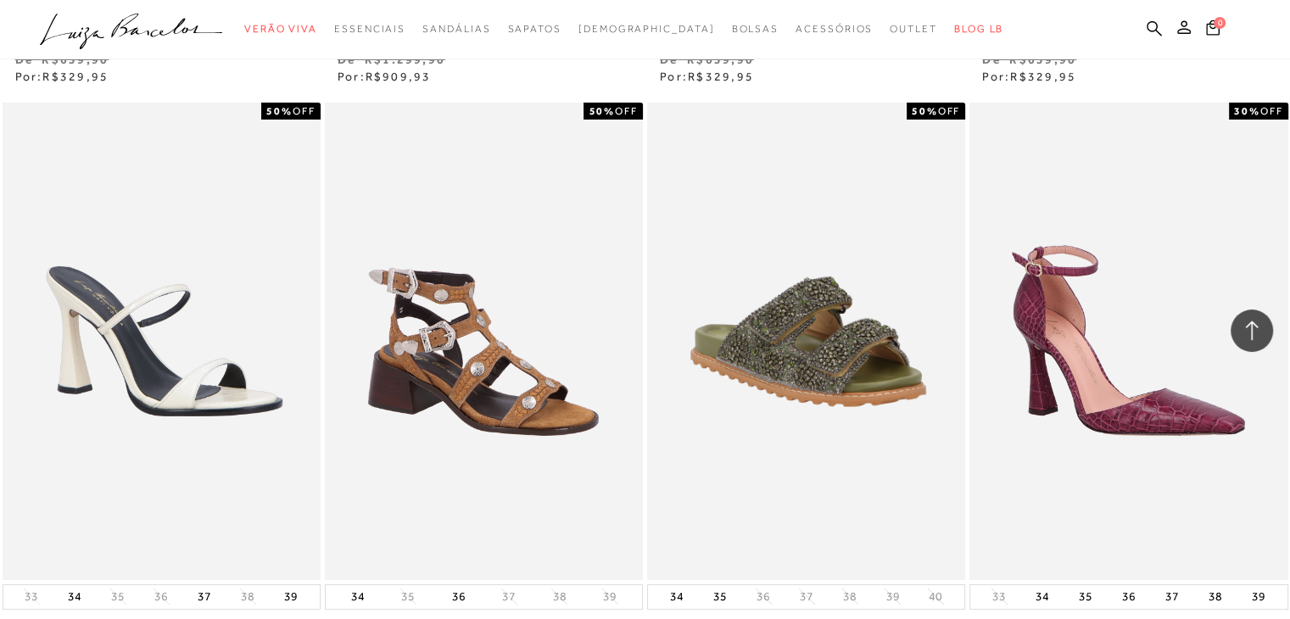
scroll to position [12822, 0]
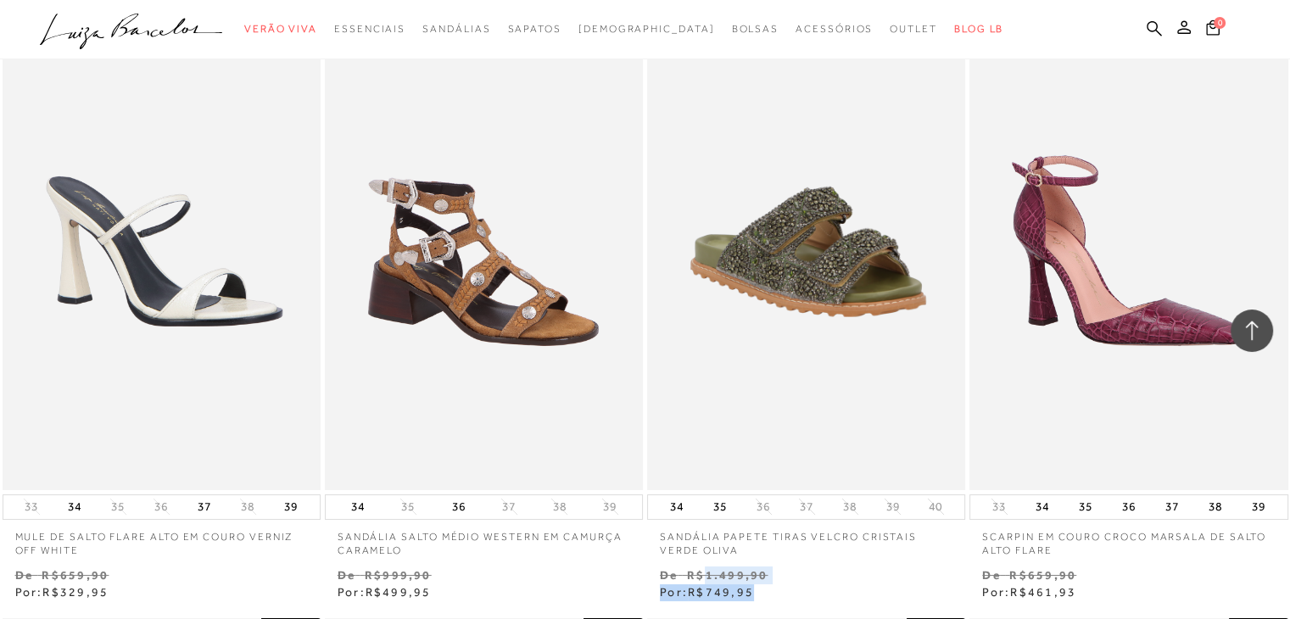
drag, startPoint x: 706, startPoint y: 577, endPoint x: 784, endPoint y: 583, distance: 79.2
click at [784, 583] on div "Venda De R$1.499,90 Por: R$749,95" at bounding box center [806, 583] width 318 height 35
click at [803, 578] on p "De R$1.499,90" at bounding box center [806, 575] width 293 height 18
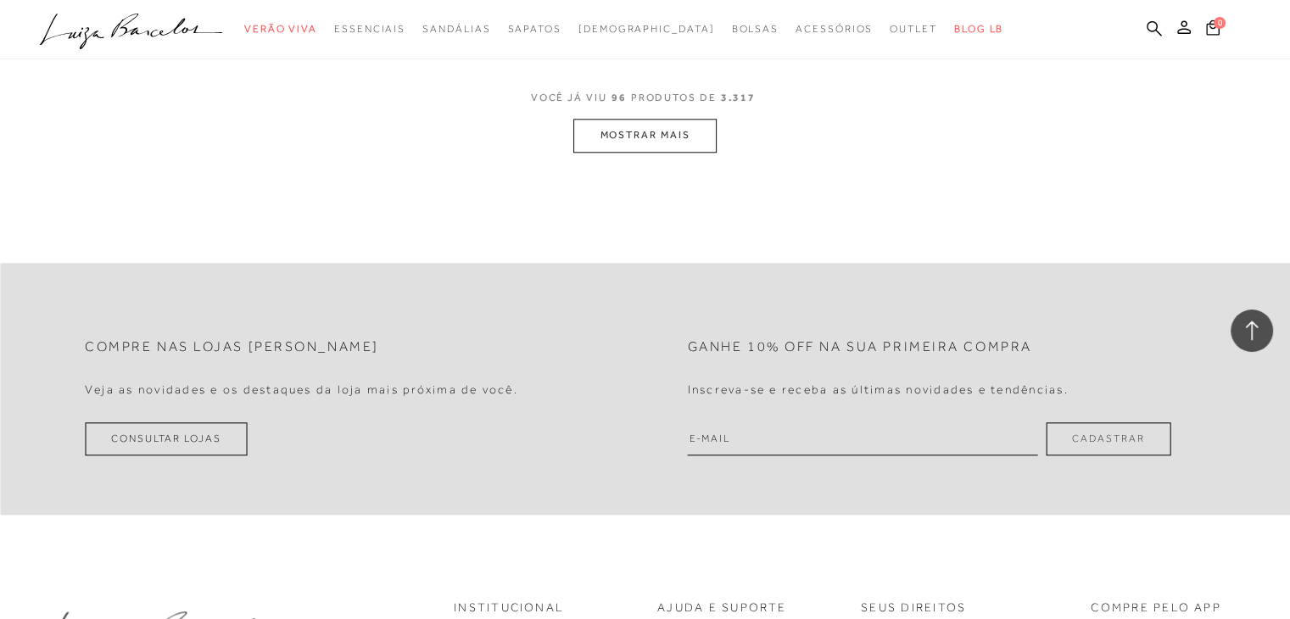
scroll to position [14379, 0]
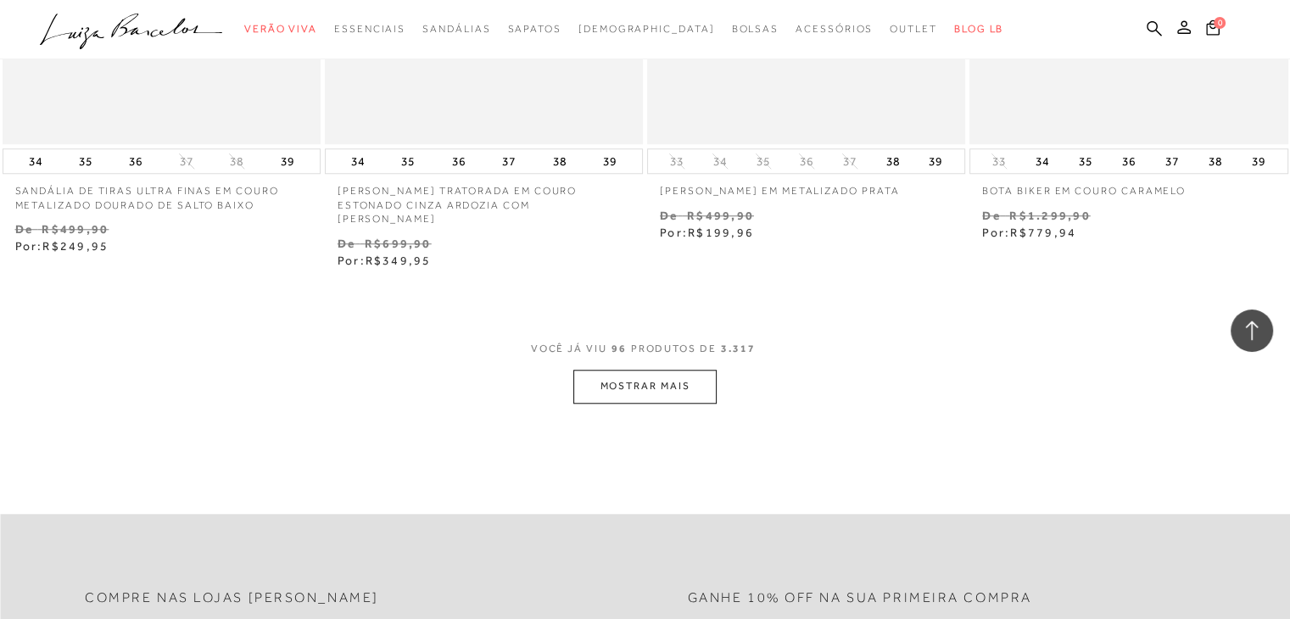
click at [670, 383] on button "MOSTRAR MAIS" at bounding box center [644, 386] width 142 height 33
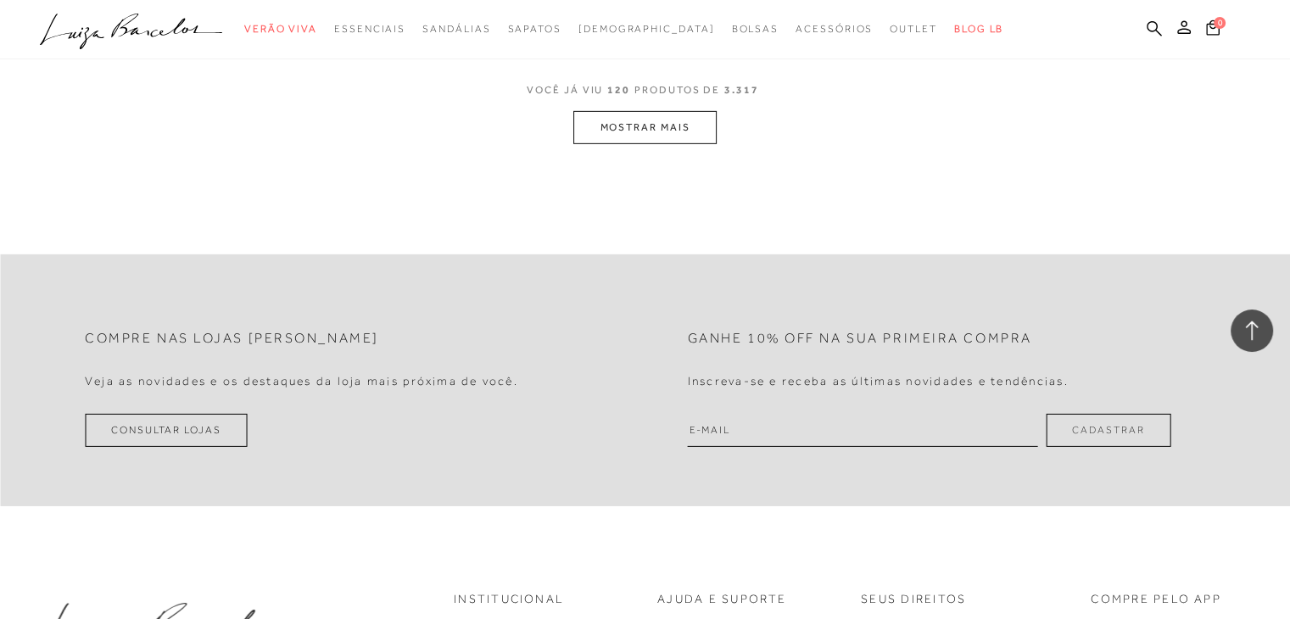
scroll to position [17962, 0]
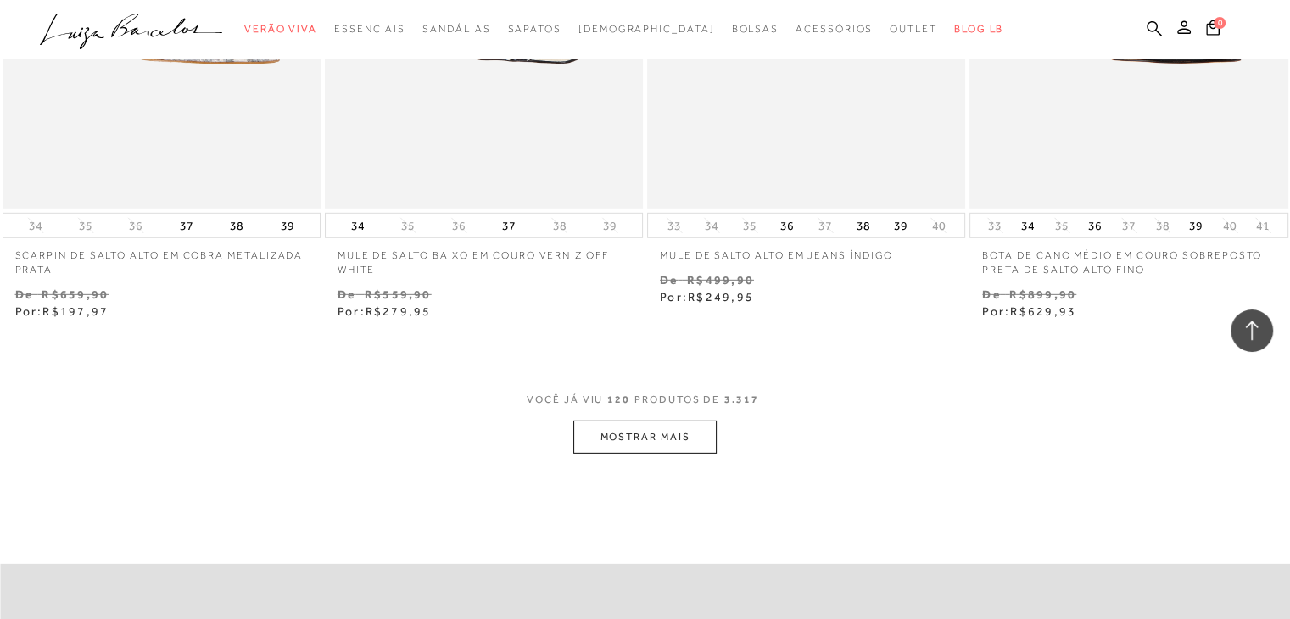
click at [639, 436] on button "MOSTRAR MAIS" at bounding box center [644, 437] width 142 height 33
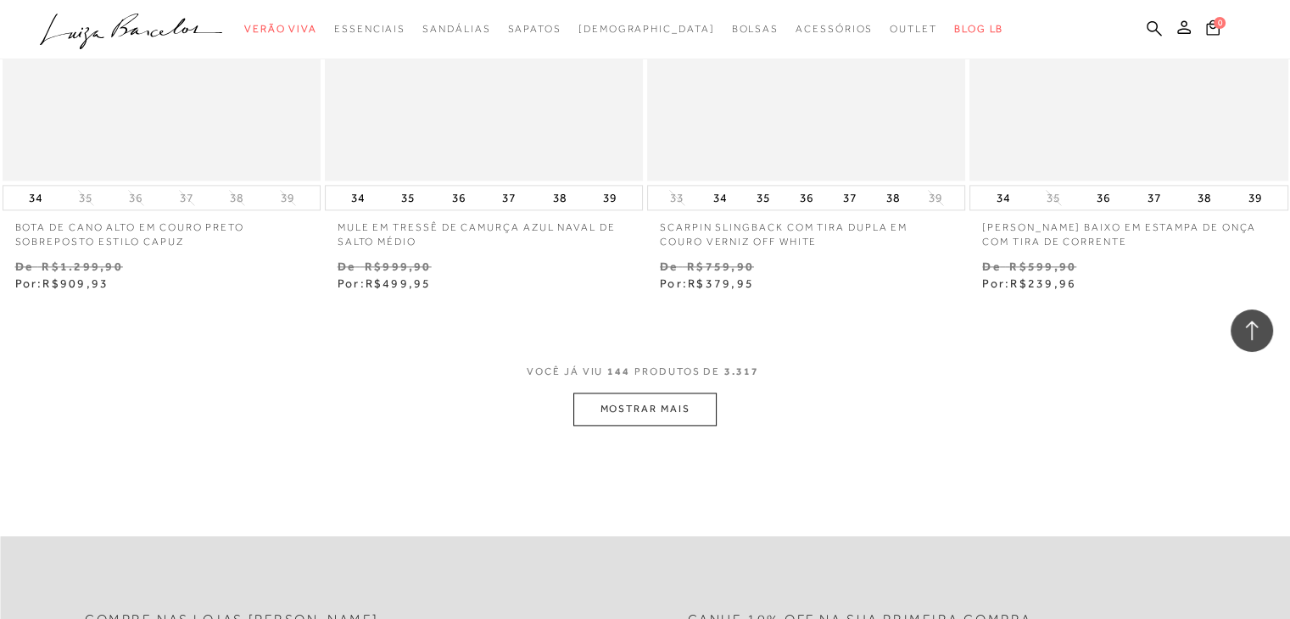
scroll to position [21716, 0]
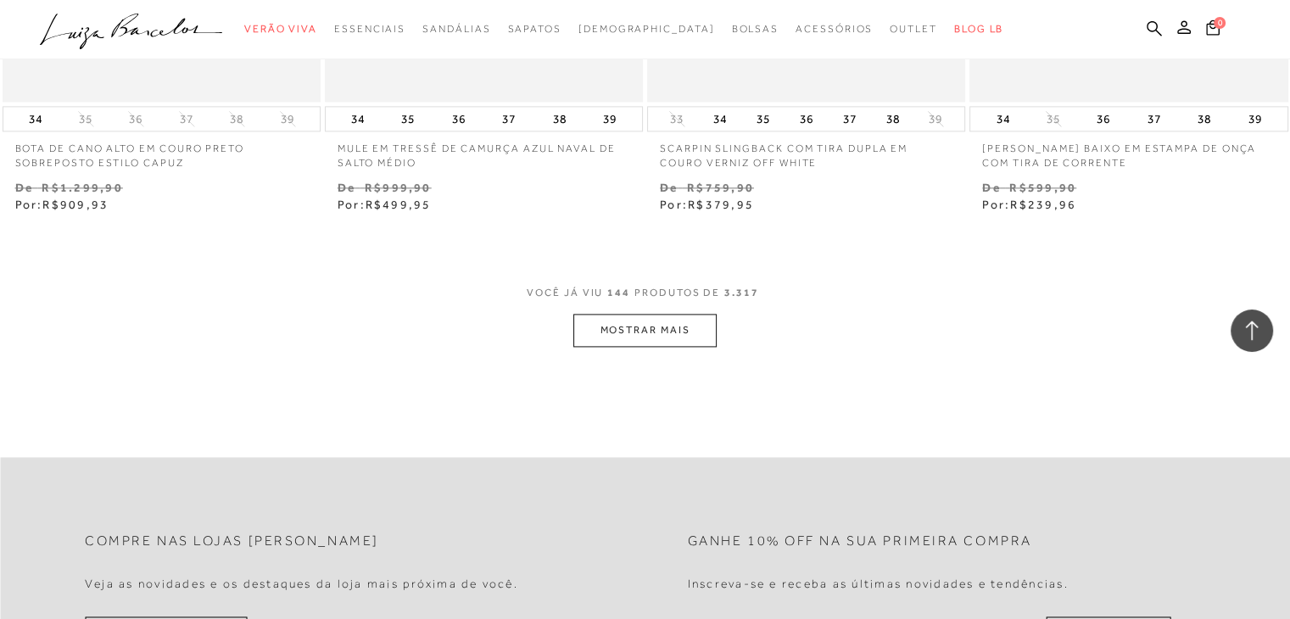
click at [674, 296] on span "VOCÊ JÁ VIU 144 PRODUTOS DE 3.317" at bounding box center [645, 298] width 237 height 31
click at [675, 321] on button "MOSTRAR MAIS" at bounding box center [644, 330] width 142 height 33
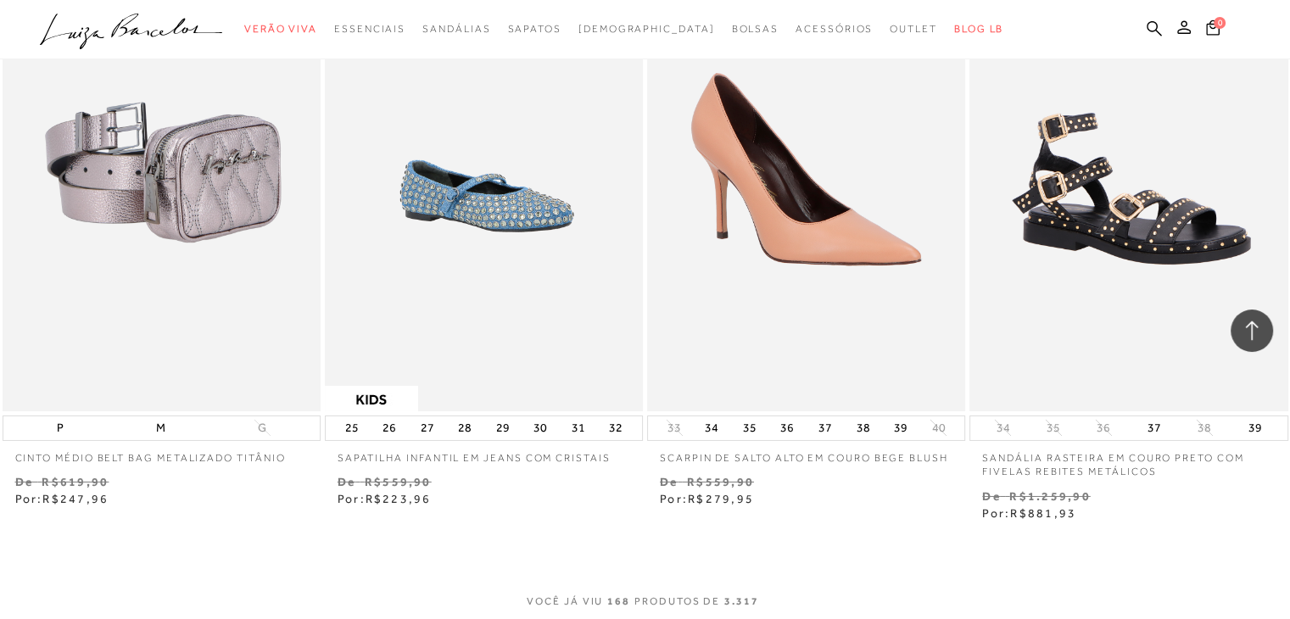
scroll to position [25549, 0]
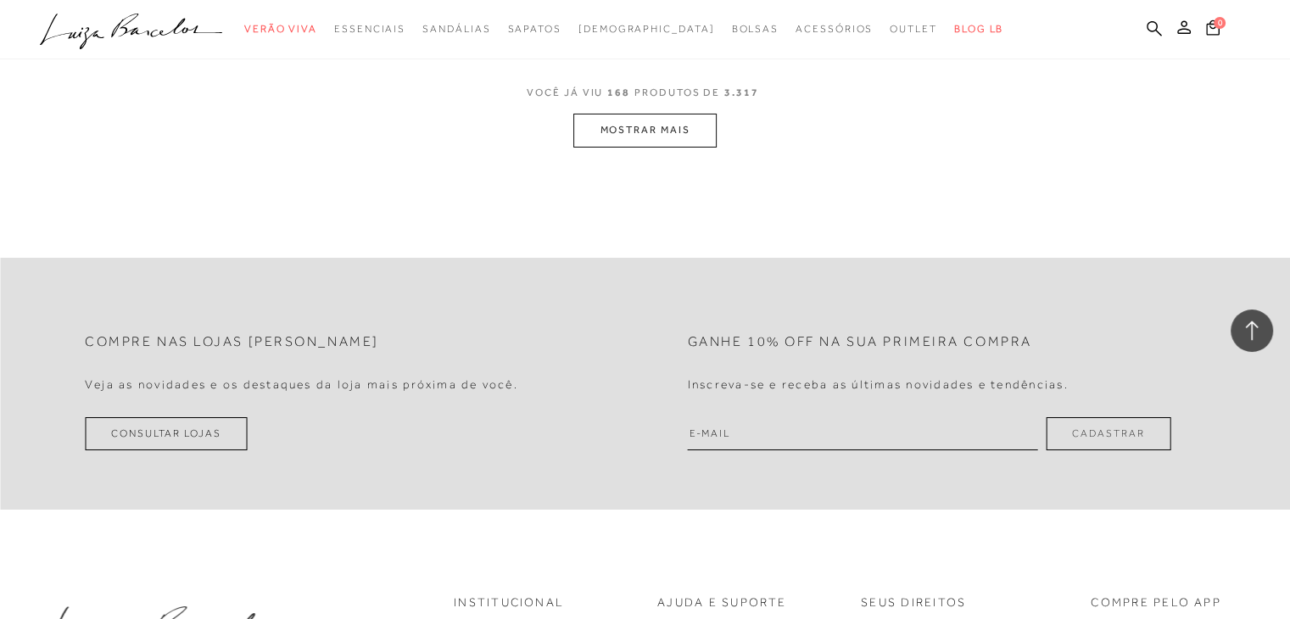
click at [613, 114] on button "MOSTRAR MAIS" at bounding box center [644, 130] width 142 height 33
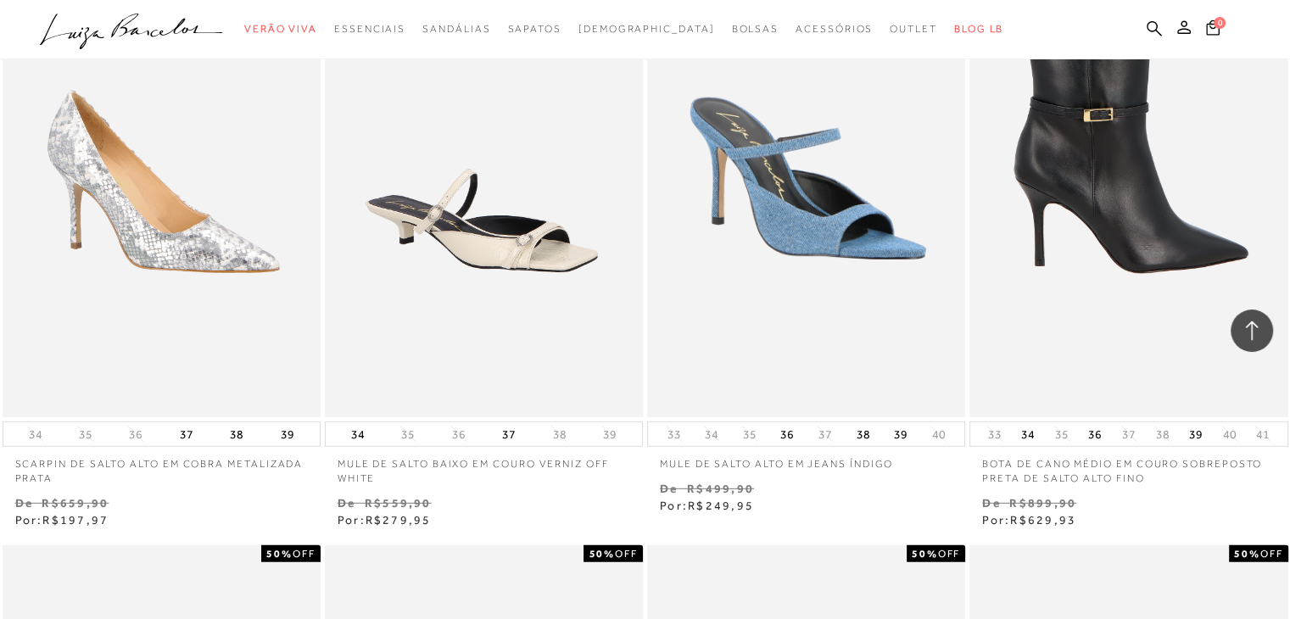
scroll to position [17499, 0]
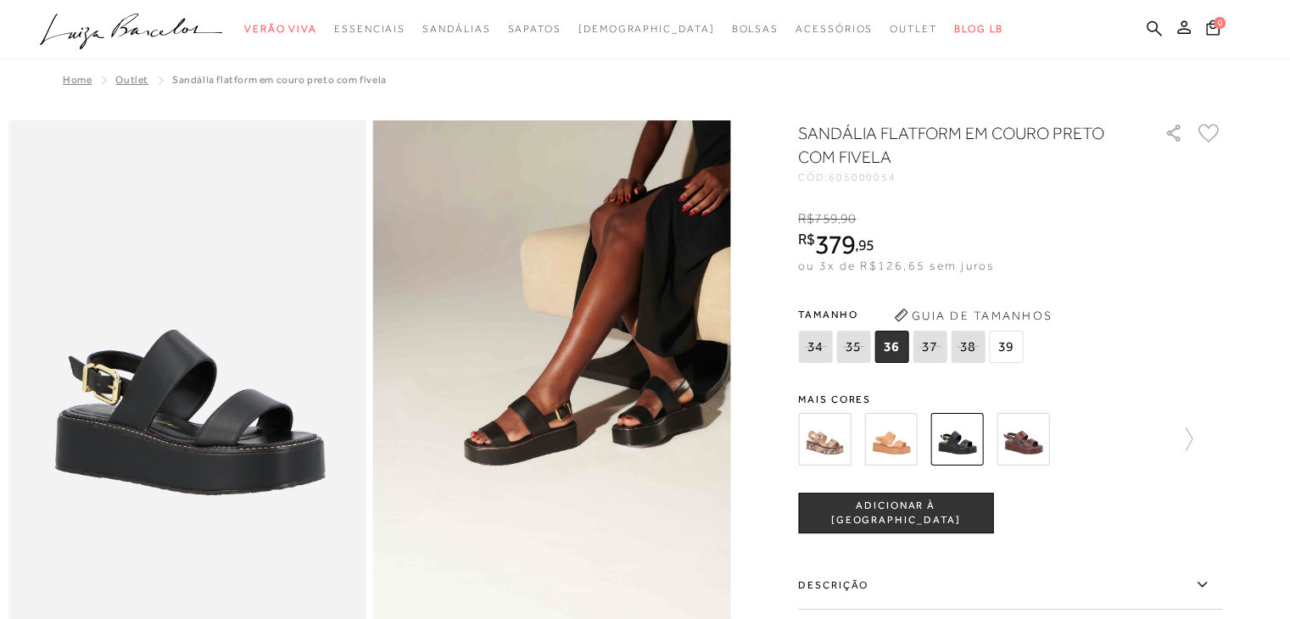
click at [1115, 232] on div "R$ 759 , 90 R$ 379 , 95 ou 3x de R$126,65 sem juros De R$759,90 Por: R$379,95" at bounding box center [1010, 241] width 424 height 65
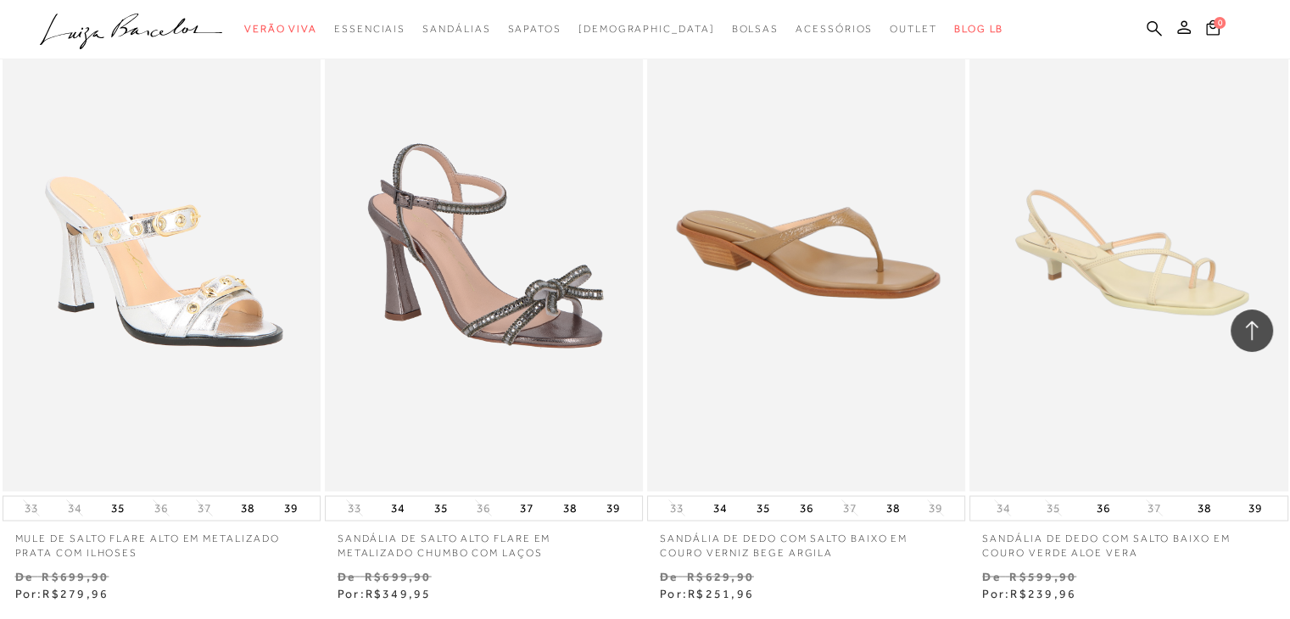
scroll to position [28956, 0]
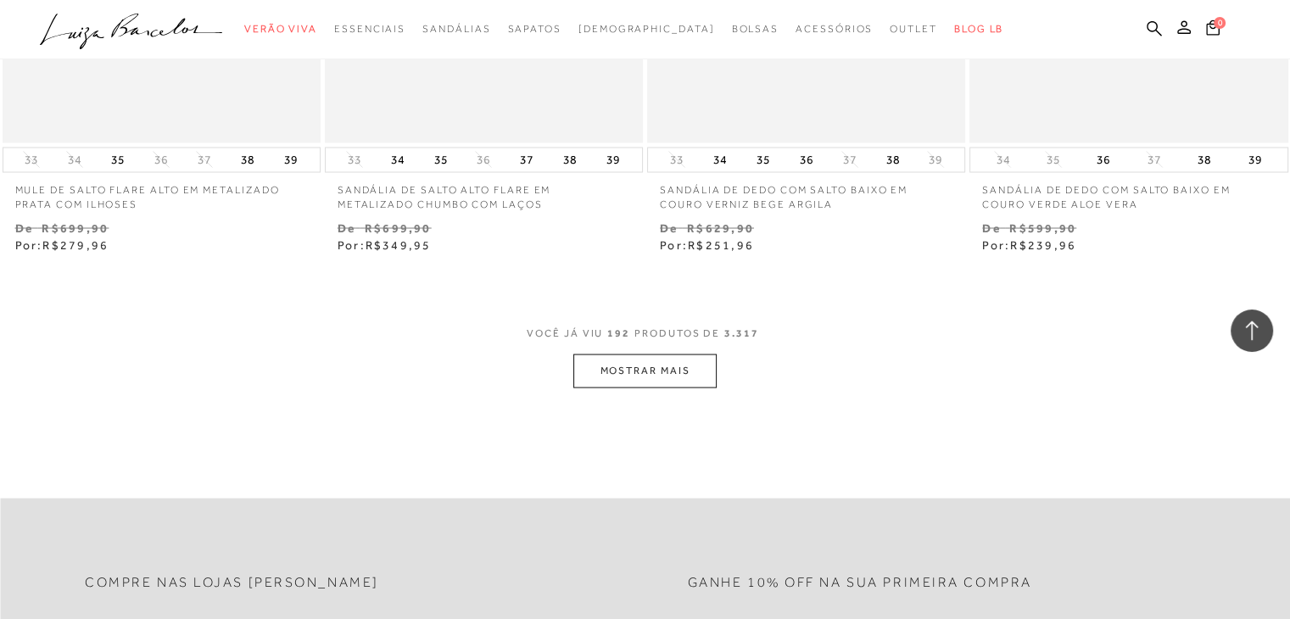
click at [610, 331] on span "VOCÊ JÁ VIU 192 PRODUTOS DE 3.317" at bounding box center [645, 338] width 237 height 31
click at [611, 357] on button "MOSTRAR MAIS" at bounding box center [644, 370] width 142 height 33
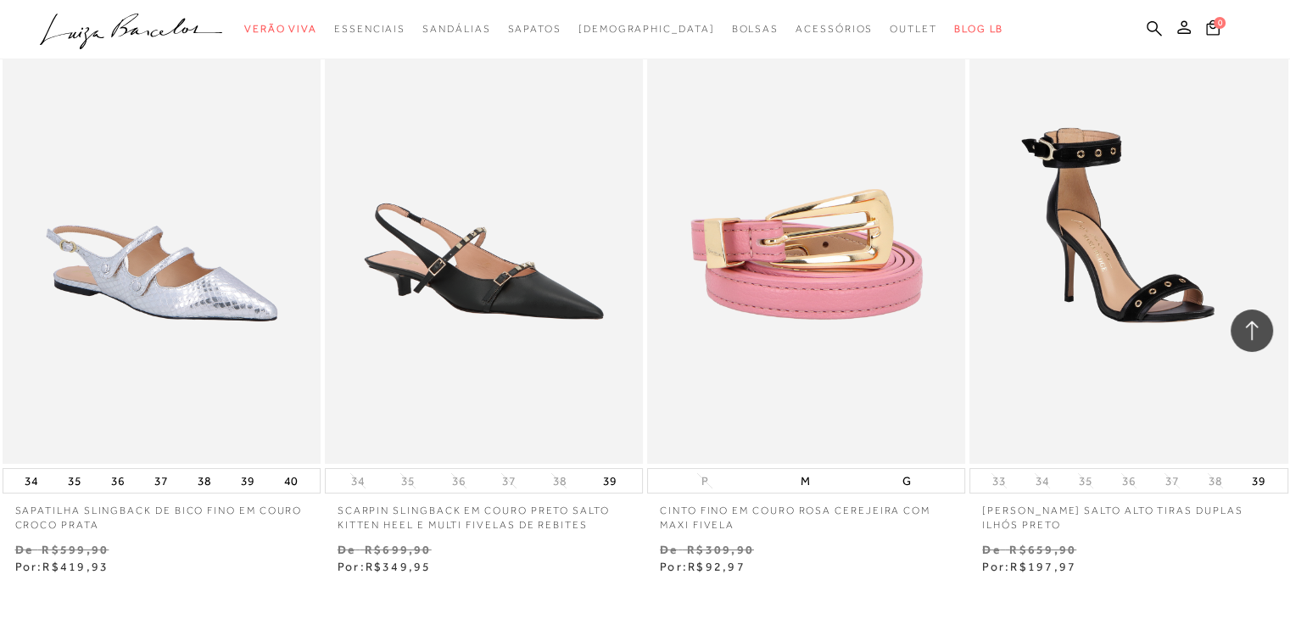
scroll to position [32737, 0]
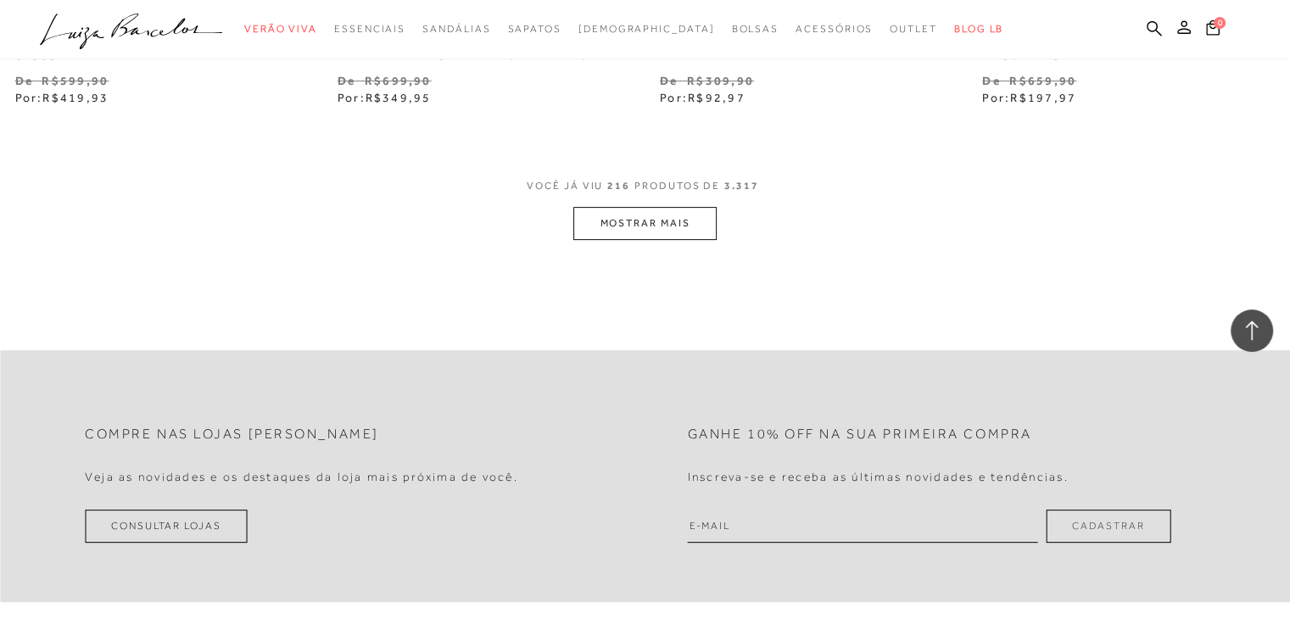
click at [685, 240] on button "MOSTRAR MAIS" at bounding box center [644, 223] width 142 height 33
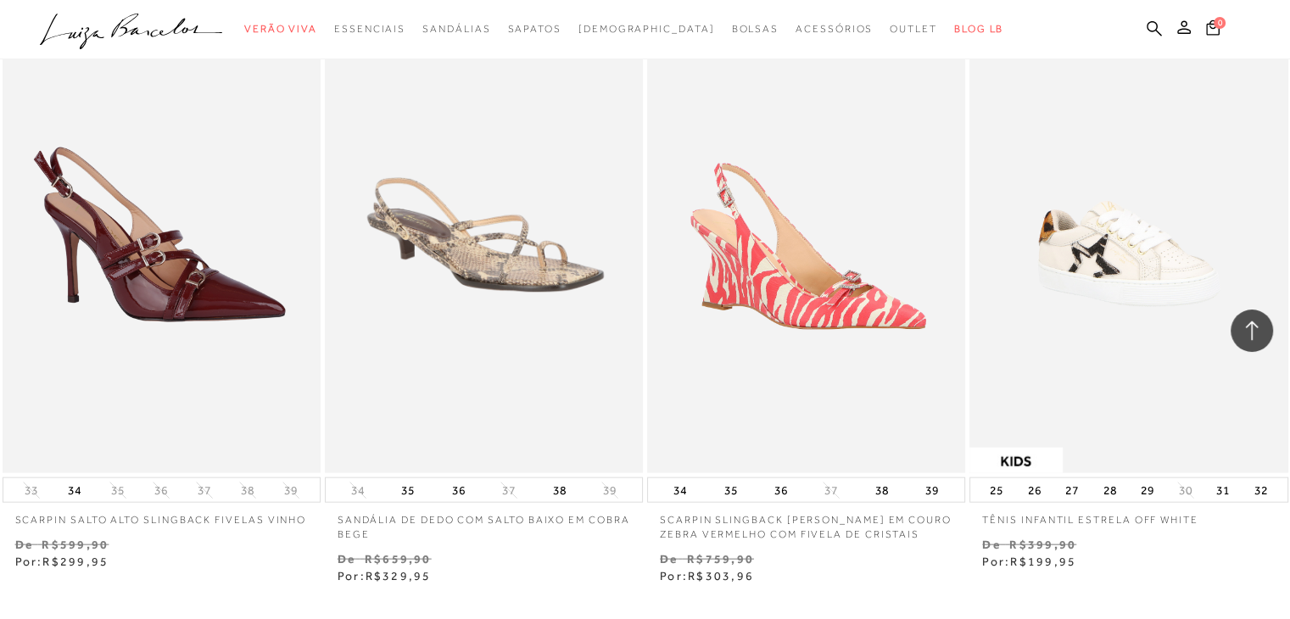
scroll to position [36109, 0]
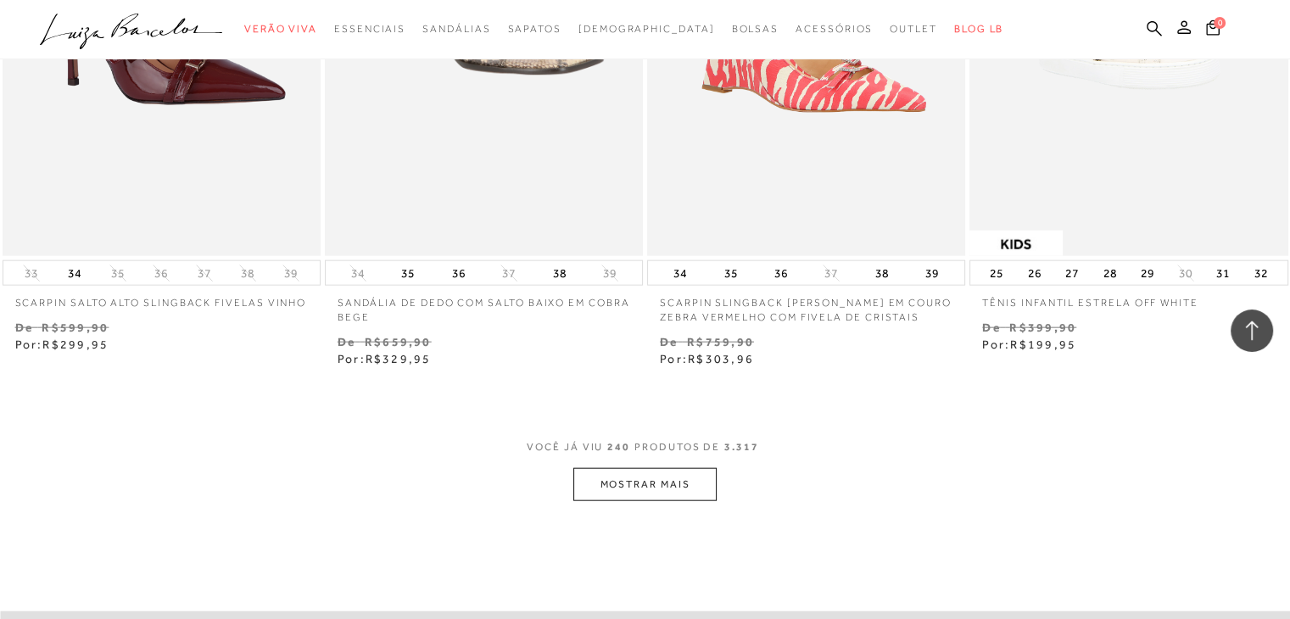
click at [747, 445] on span "VOCÊ JÁ VIU 240 PRODUTOS DE 3.317" at bounding box center [645, 453] width 237 height 31
click at [688, 468] on button "MOSTRAR MAIS" at bounding box center [644, 484] width 142 height 33
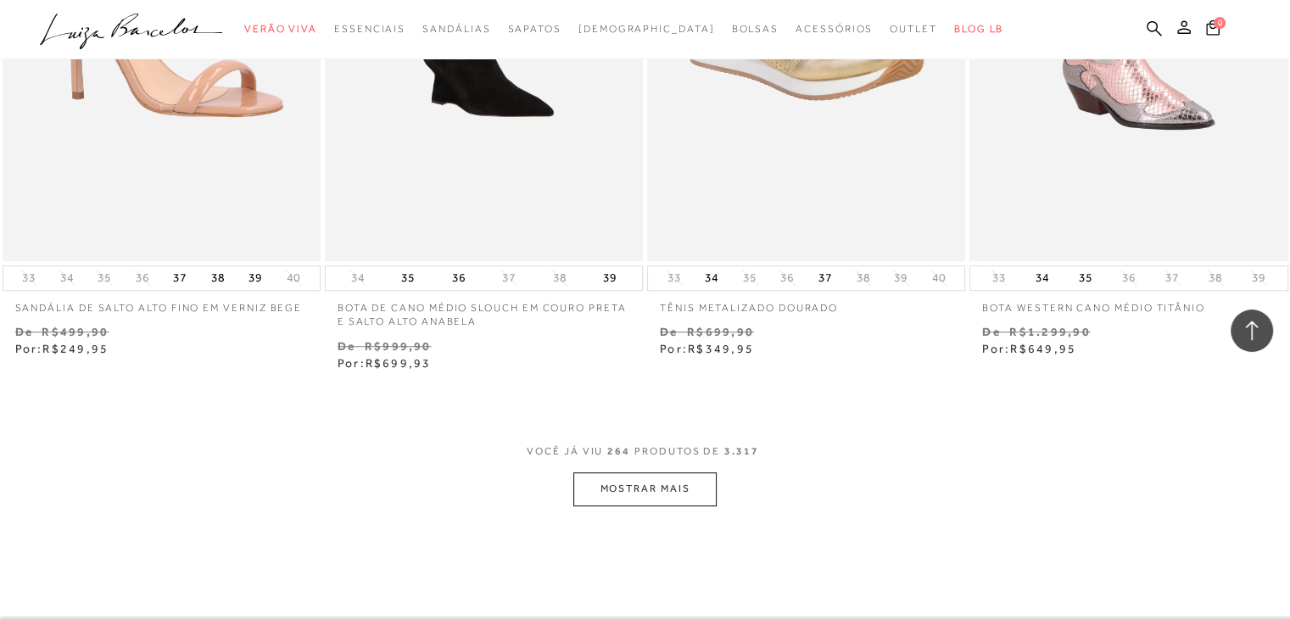
scroll to position [39657, 0]
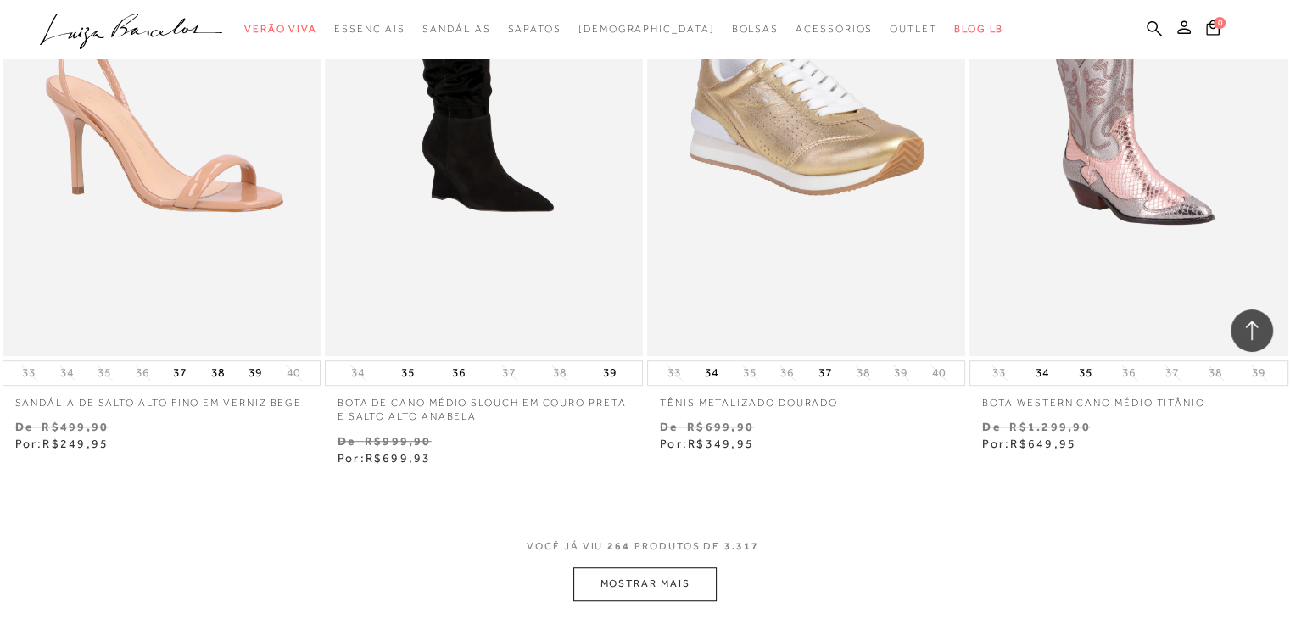
click at [650, 567] on button "MOSTRAR MAIS" at bounding box center [644, 583] width 142 height 33
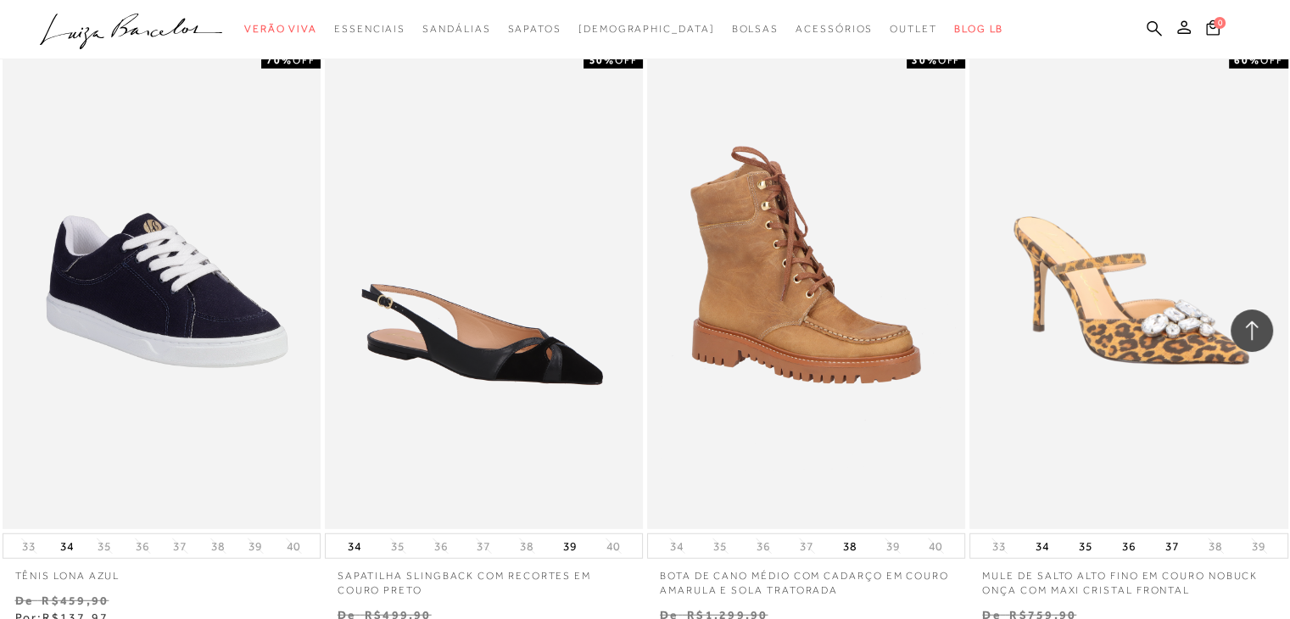
scroll to position [43286, 0]
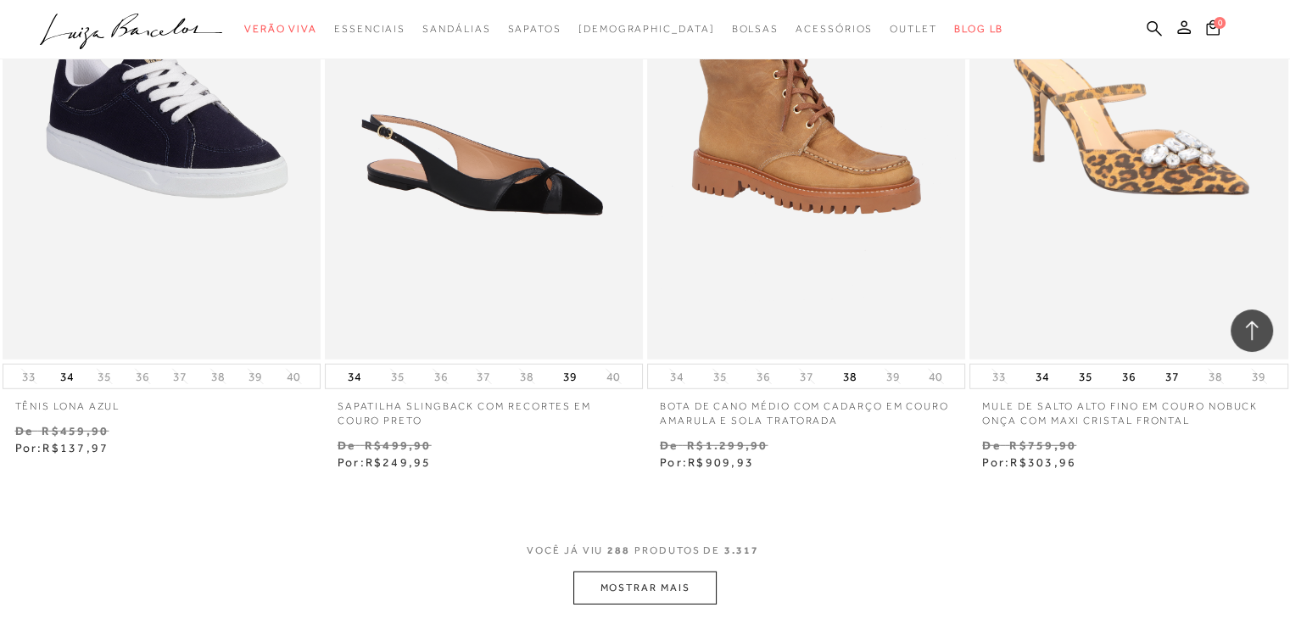
drag, startPoint x: 638, startPoint y: 544, endPoint x: 1302, endPoint y: 380, distance: 683.9
click at [638, 572] on button "MOSTRAR MAIS" at bounding box center [644, 588] width 142 height 33
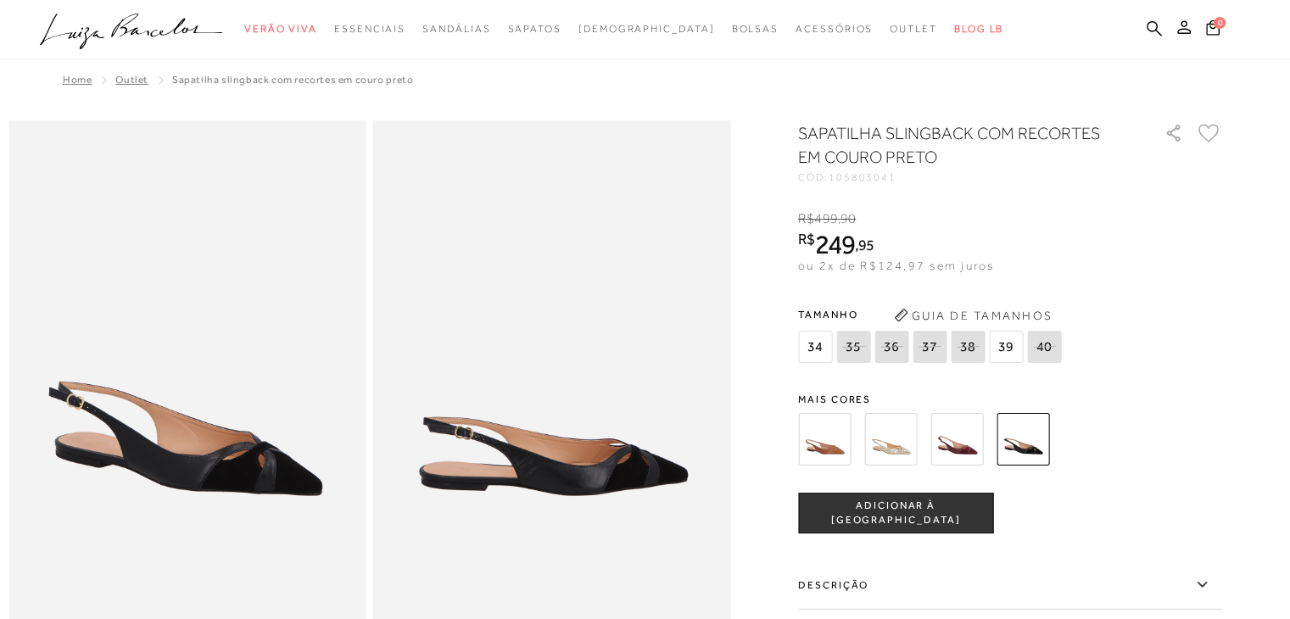
scroll to position [31, 0]
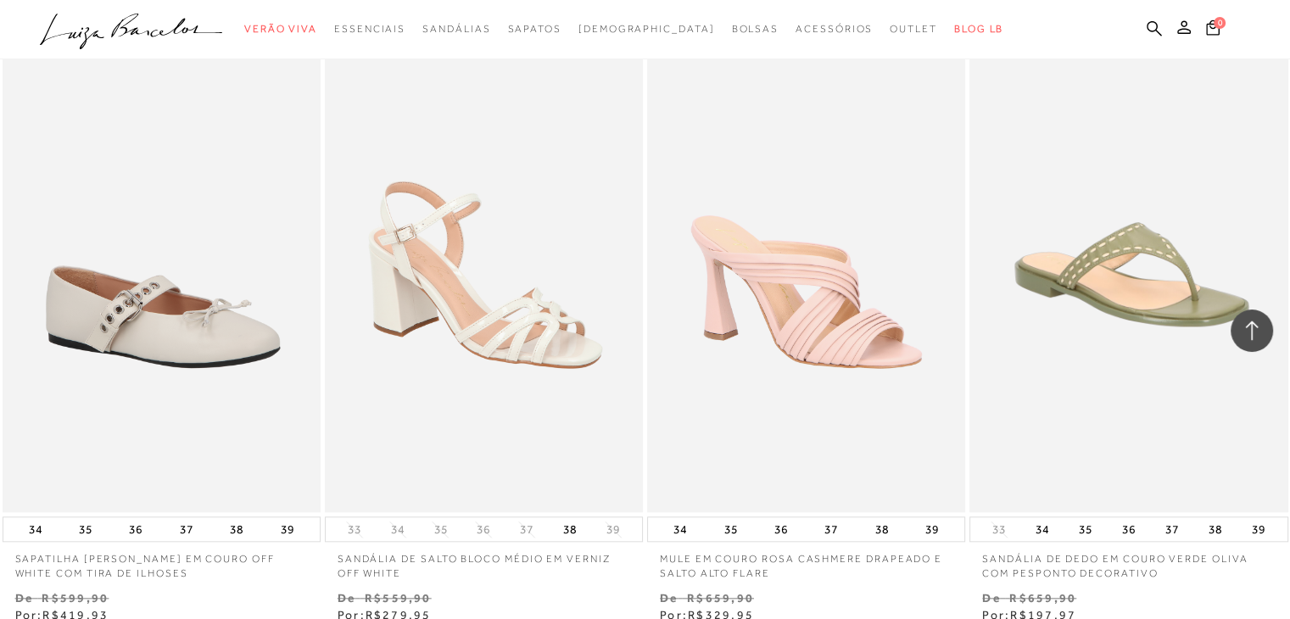
scroll to position [46854, 0]
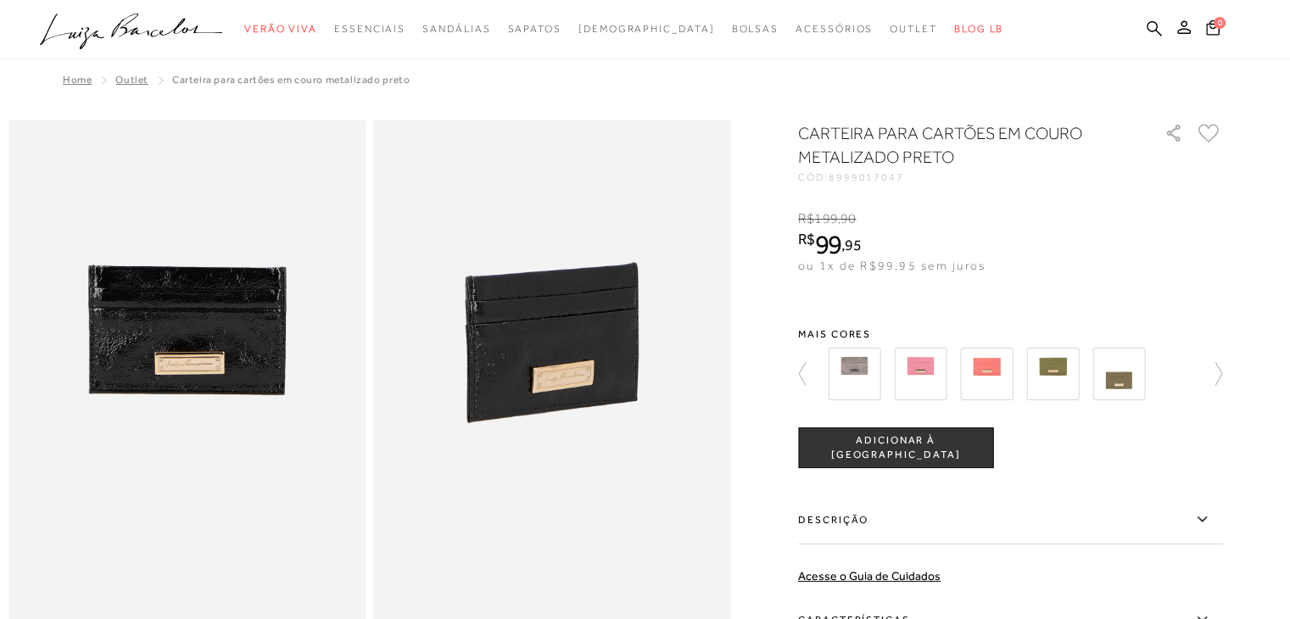
click at [872, 382] on img at bounding box center [854, 374] width 53 height 53
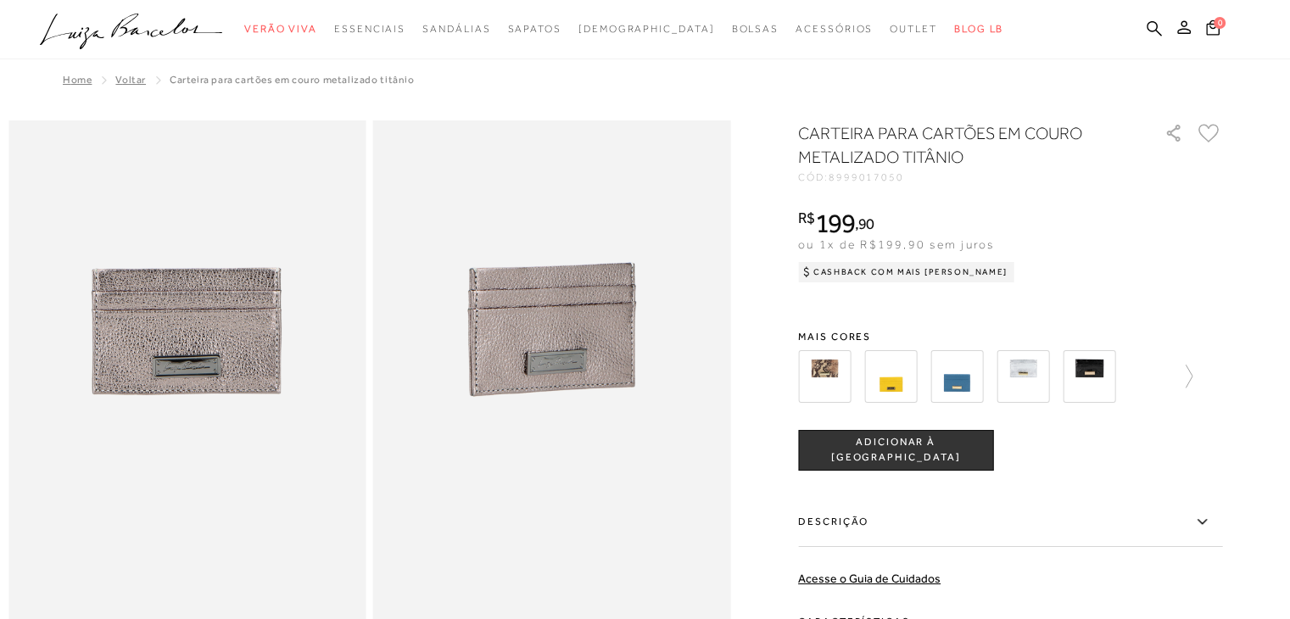
click at [1198, 367] on div at bounding box center [1010, 376] width 424 height 63
click at [1184, 378] on icon at bounding box center [1181, 377] width 24 height 24
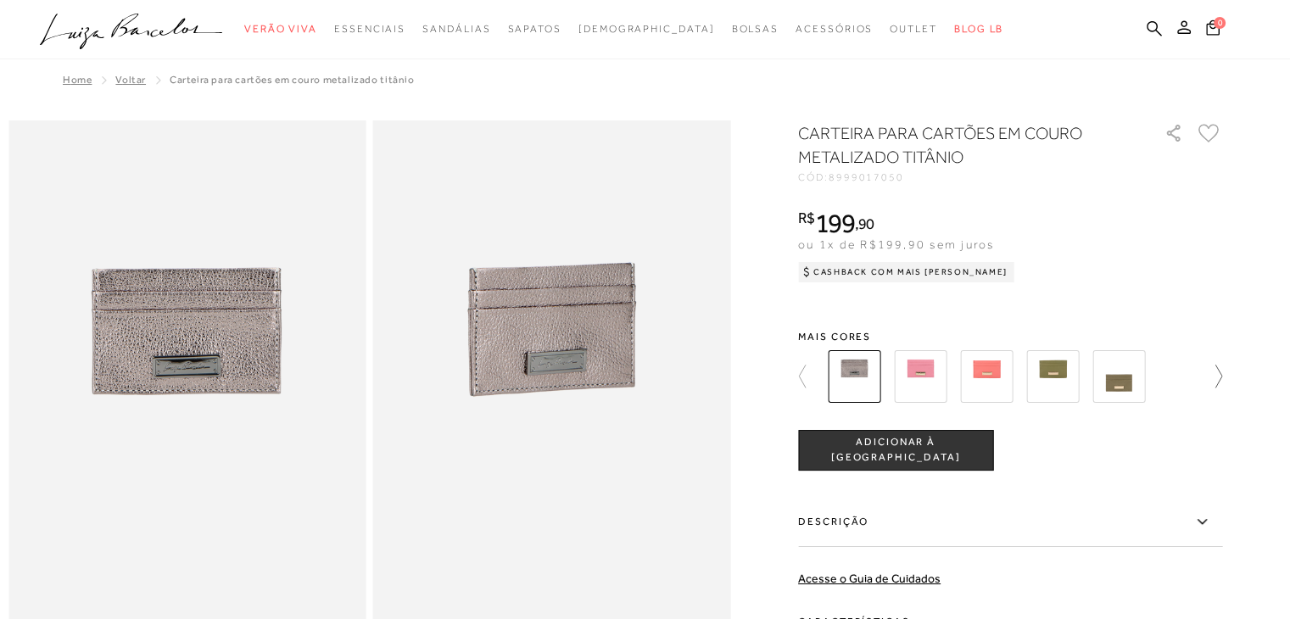
click at [1222, 369] on icon at bounding box center [1210, 377] width 24 height 24
click at [813, 374] on icon at bounding box center [810, 377] width 24 height 24
click at [996, 366] on img at bounding box center [986, 376] width 53 height 53
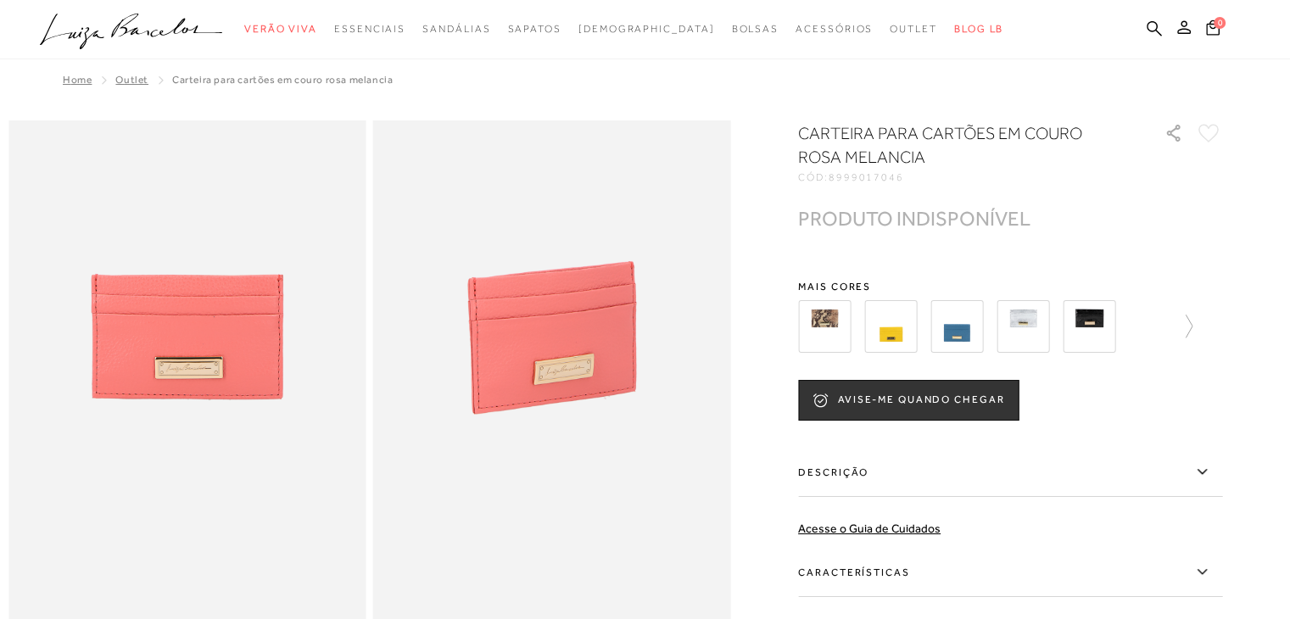
click at [1202, 306] on div at bounding box center [1010, 326] width 424 height 63
click at [1189, 337] on icon at bounding box center [1181, 327] width 24 height 24
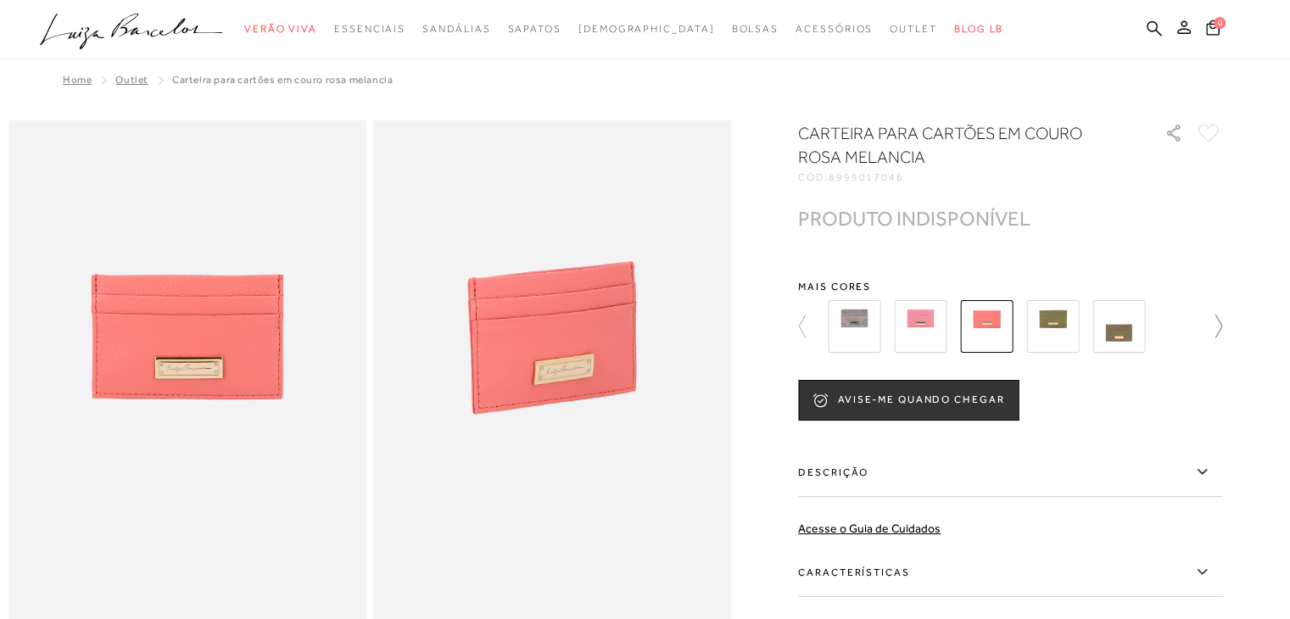
click at [1187, 337] on div at bounding box center [1005, 326] width 365 height 63
click at [1219, 315] on icon at bounding box center [1210, 327] width 24 height 24
click at [1062, 310] on img at bounding box center [1052, 326] width 53 height 53
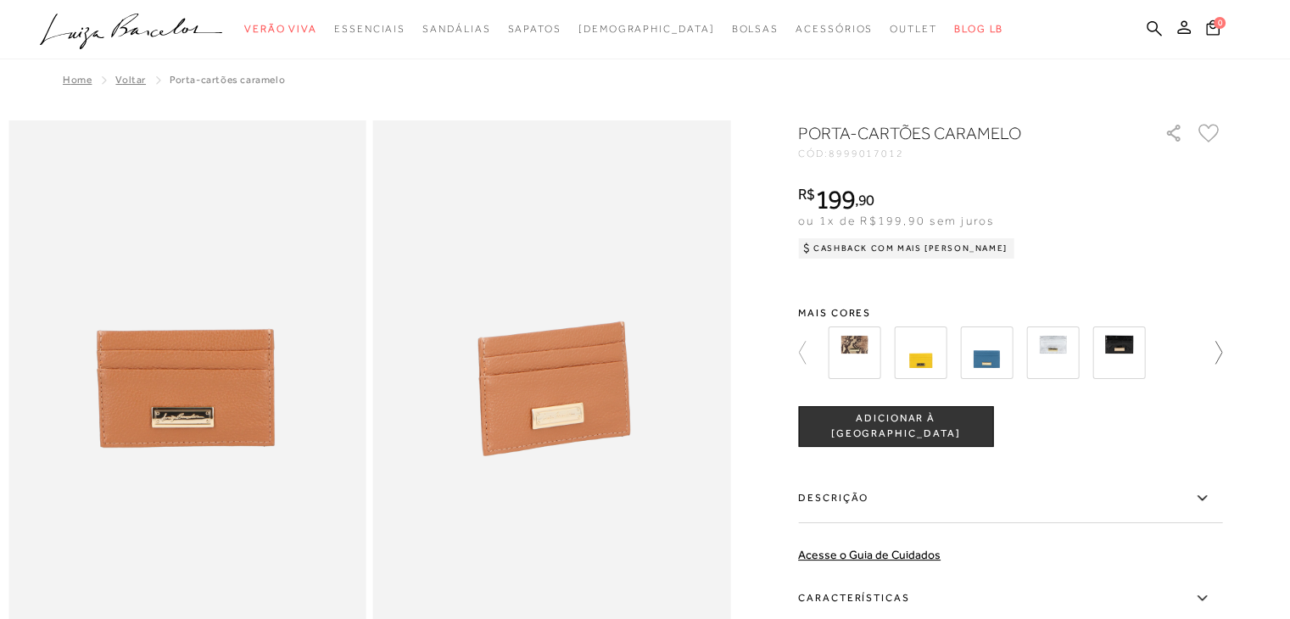
click at [1222, 360] on icon at bounding box center [1218, 352] width 7 height 23
click at [865, 329] on img at bounding box center [854, 352] width 53 height 53
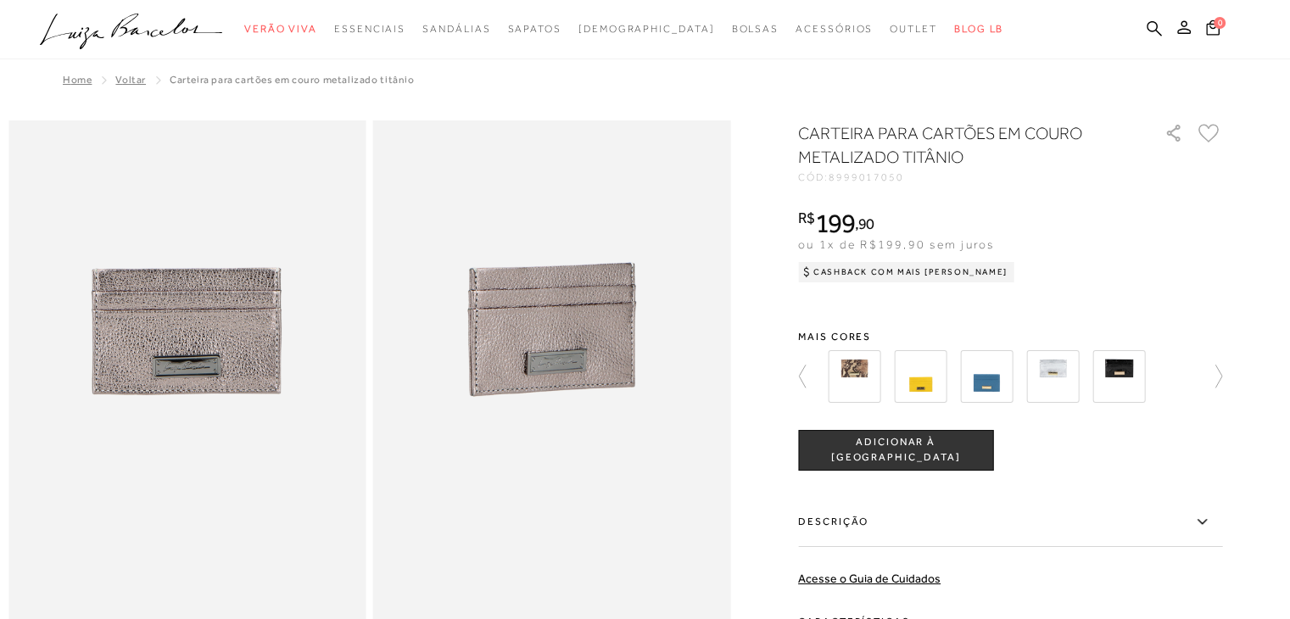
click at [1222, 371] on icon at bounding box center [1210, 377] width 24 height 24
click at [1222, 371] on div at bounding box center [1010, 376] width 424 height 63
click at [1108, 371] on img at bounding box center [1118, 376] width 53 height 53
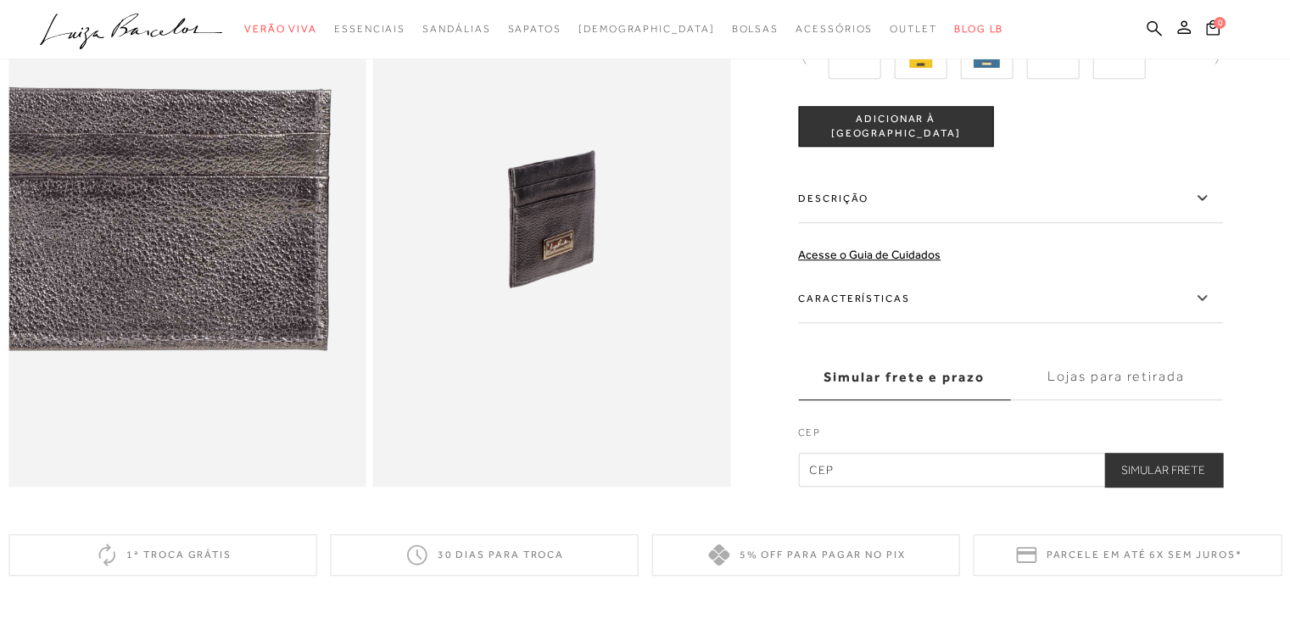
scroll to position [1102, 0]
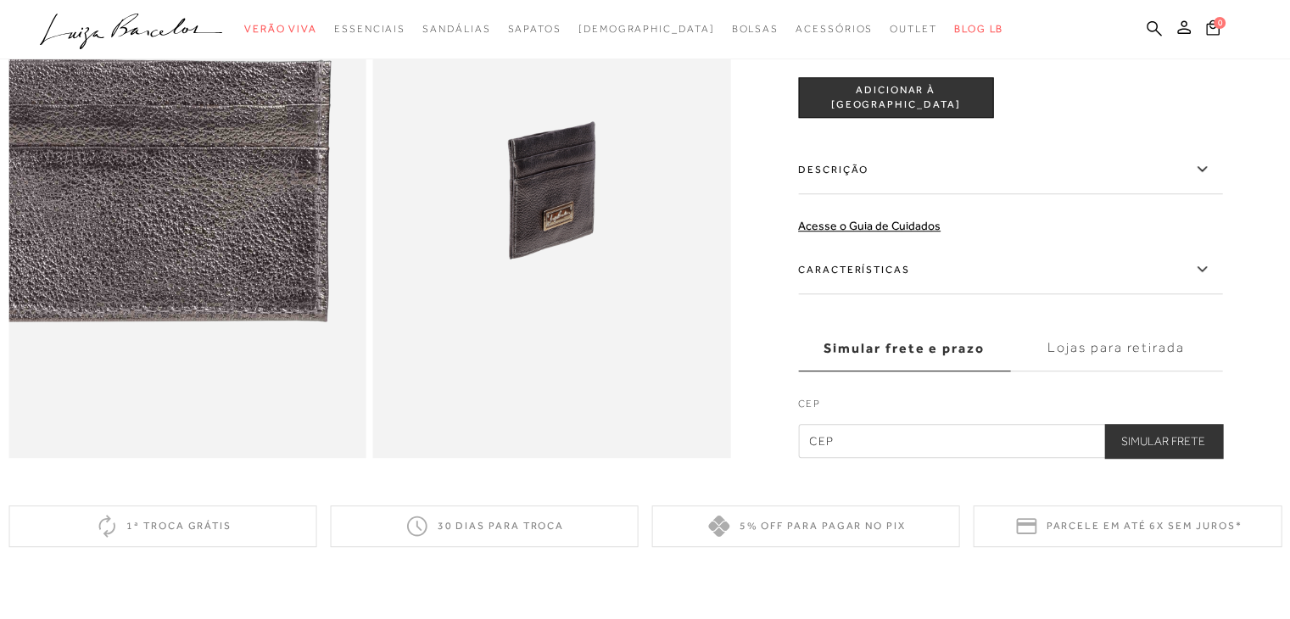
click at [193, 216] on img at bounding box center [187, 190] width 358 height 536
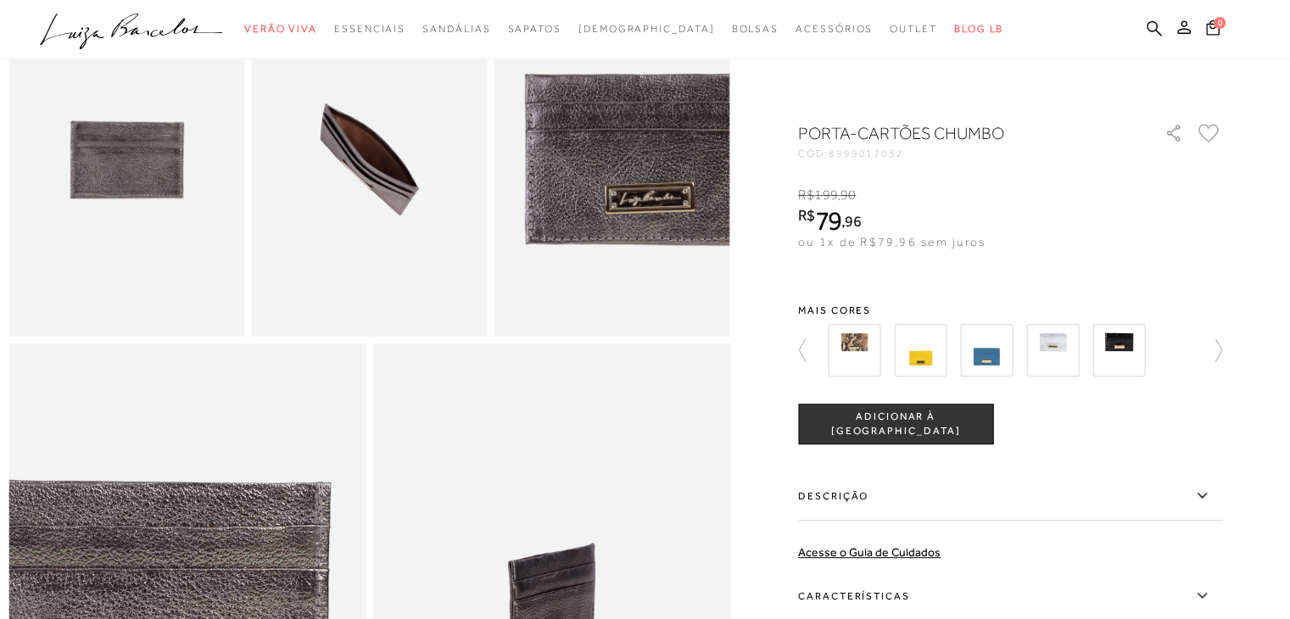
scroll to position [678, 0]
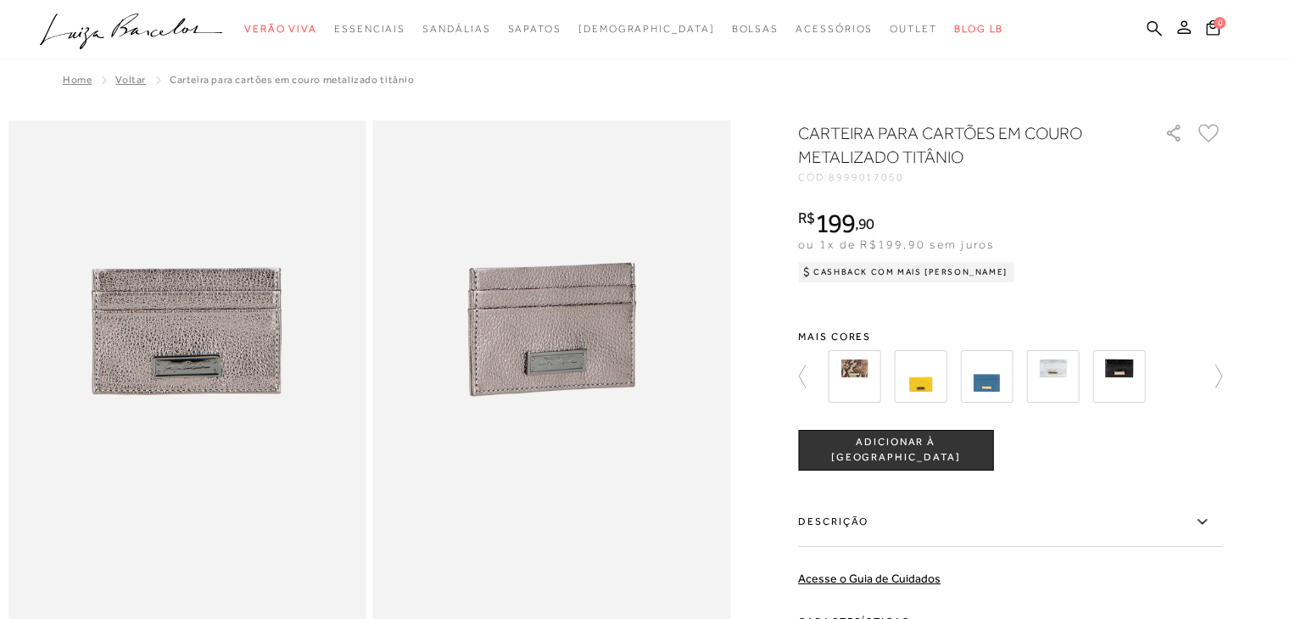
drag, startPoint x: 940, startPoint y: 360, endPoint x: 983, endPoint y: 380, distance: 47.8
click at [940, 360] on img at bounding box center [920, 376] width 53 height 53
click at [983, 380] on img at bounding box center [986, 376] width 53 height 53
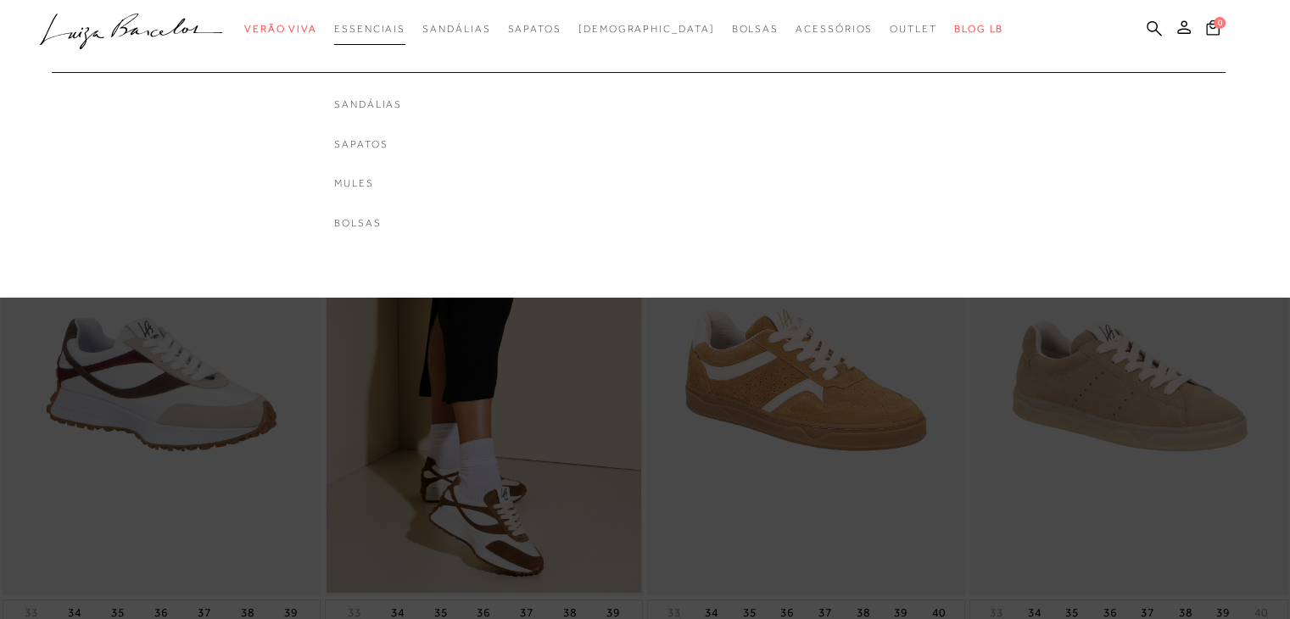
click at [392, 23] on span "Essenciais" at bounding box center [369, 29] width 71 height 12
